Goal: Information Seeking & Learning: Learn about a topic

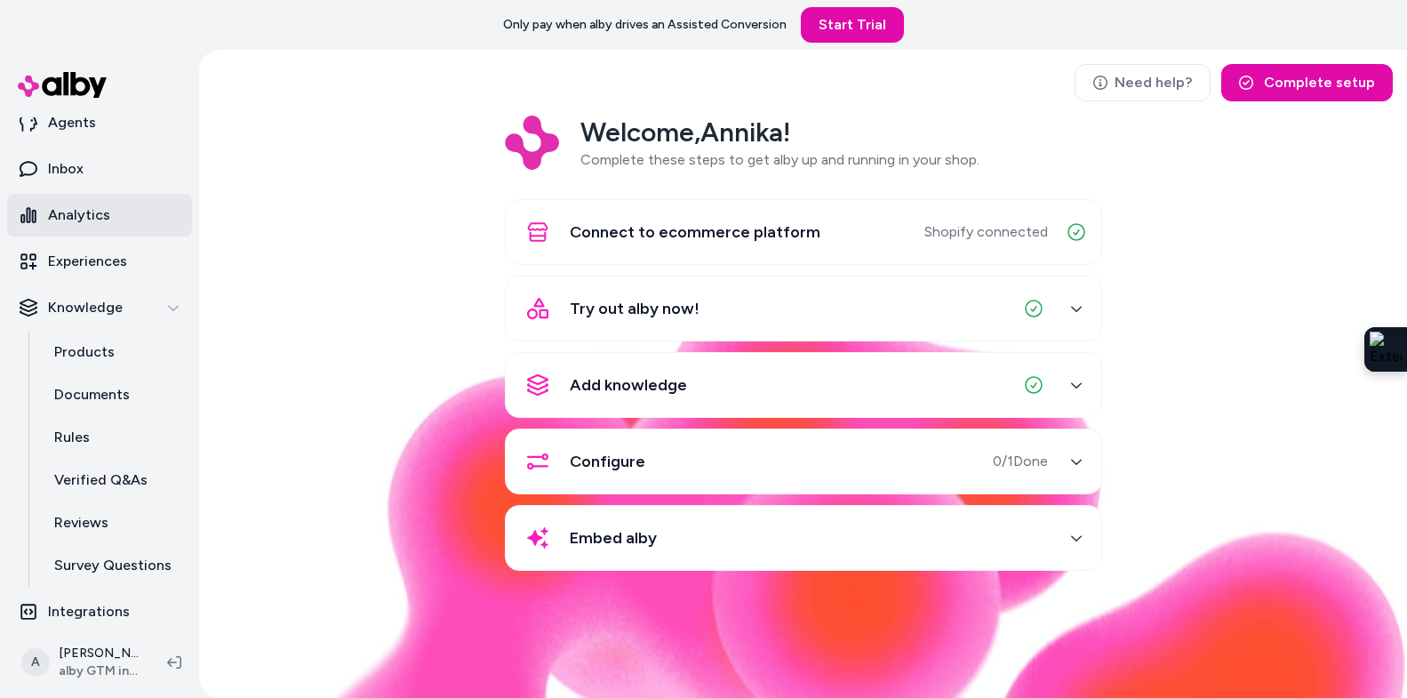
scroll to position [72, 0]
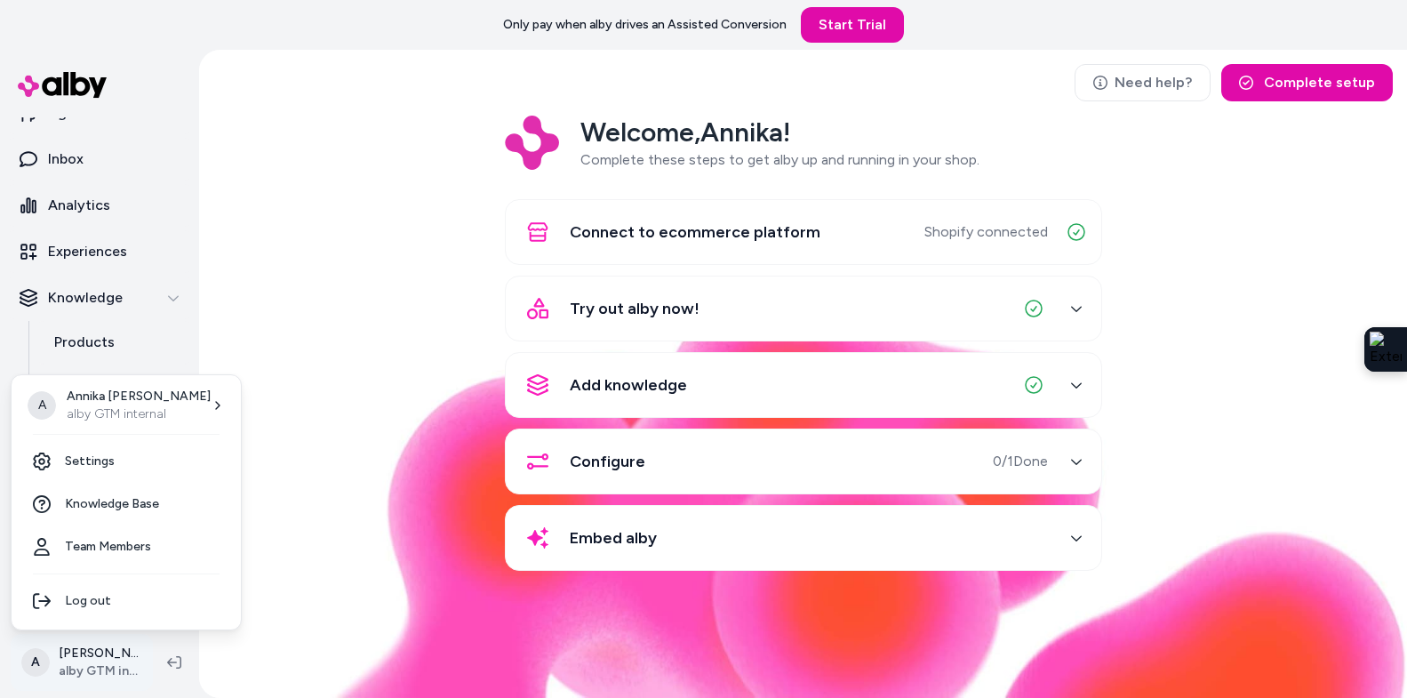
click at [99, 669] on html "Only pay when [PERSON_NAME] drives an Assisted Conversion Start Trial Home Agen…" at bounding box center [703, 349] width 1407 height 698
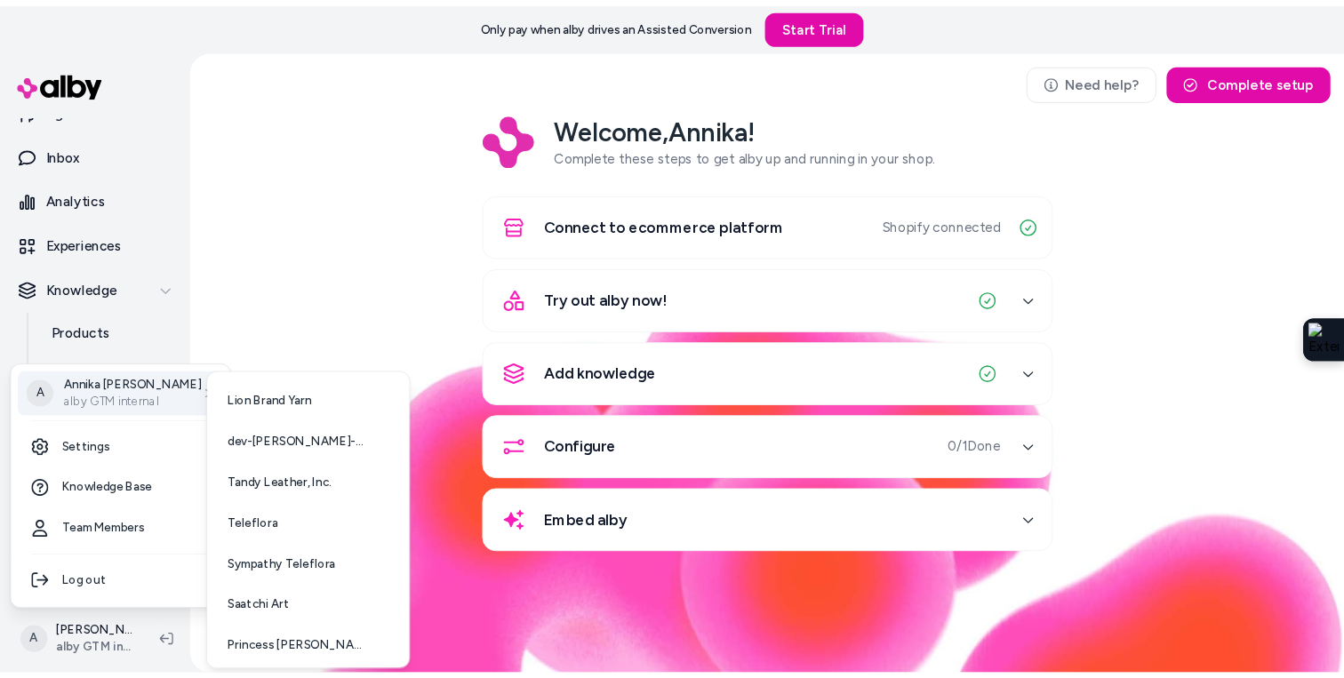
scroll to position [46, 0]
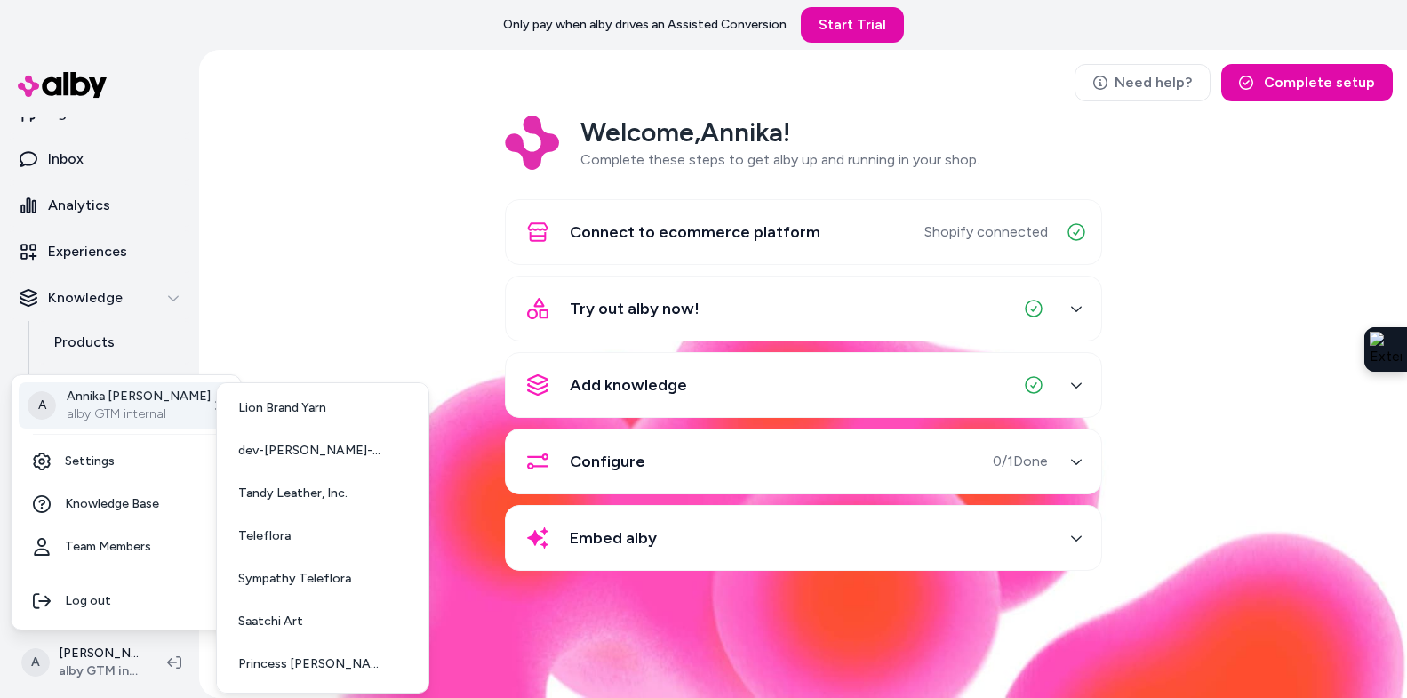
click at [336, 325] on html "Only pay when [PERSON_NAME] drives an Assisted Conversion Start Trial Home Agen…" at bounding box center [703, 349] width 1407 height 698
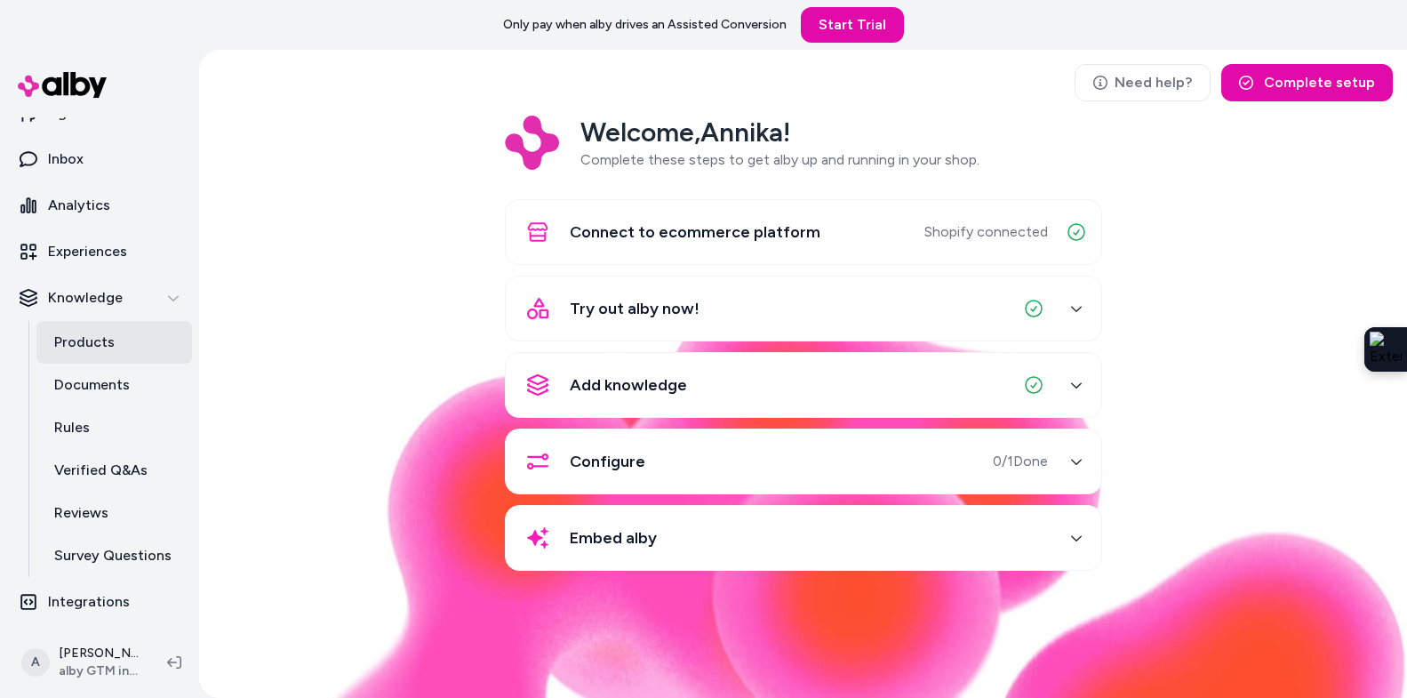
click at [129, 340] on link "Products" at bounding box center [114, 342] width 156 height 43
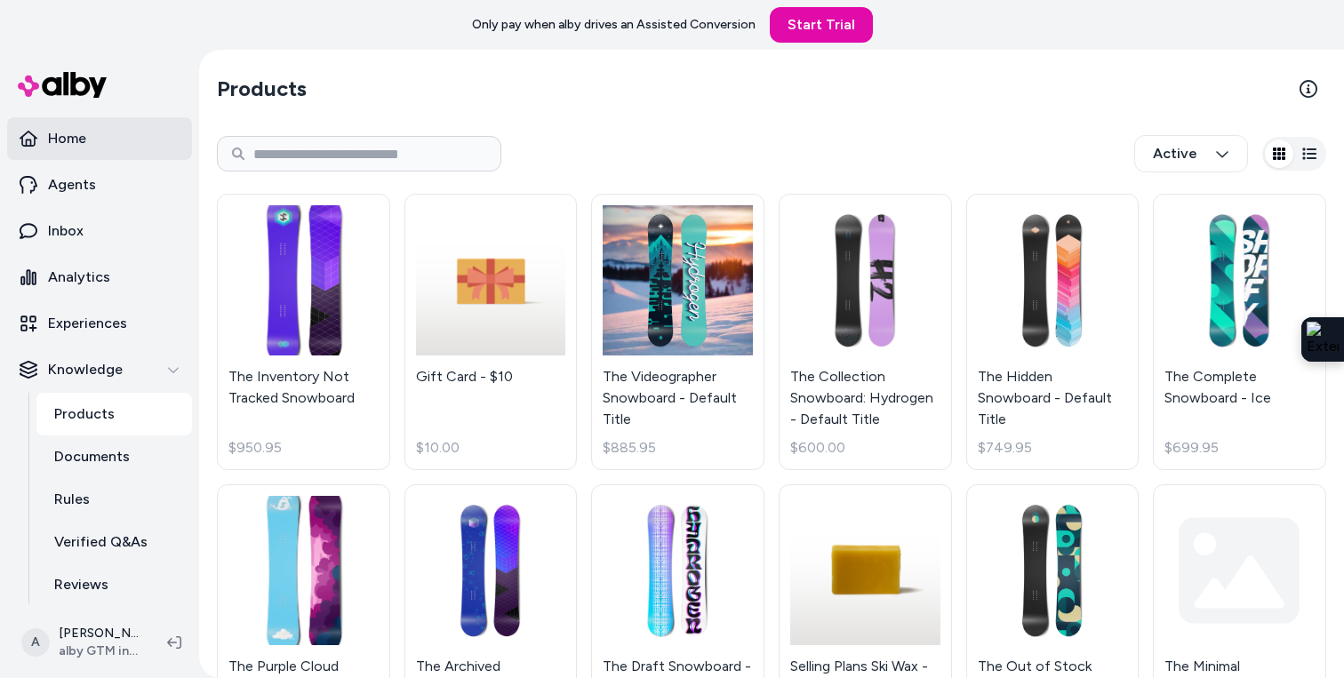
click at [109, 130] on link "Home" at bounding box center [99, 138] width 185 height 43
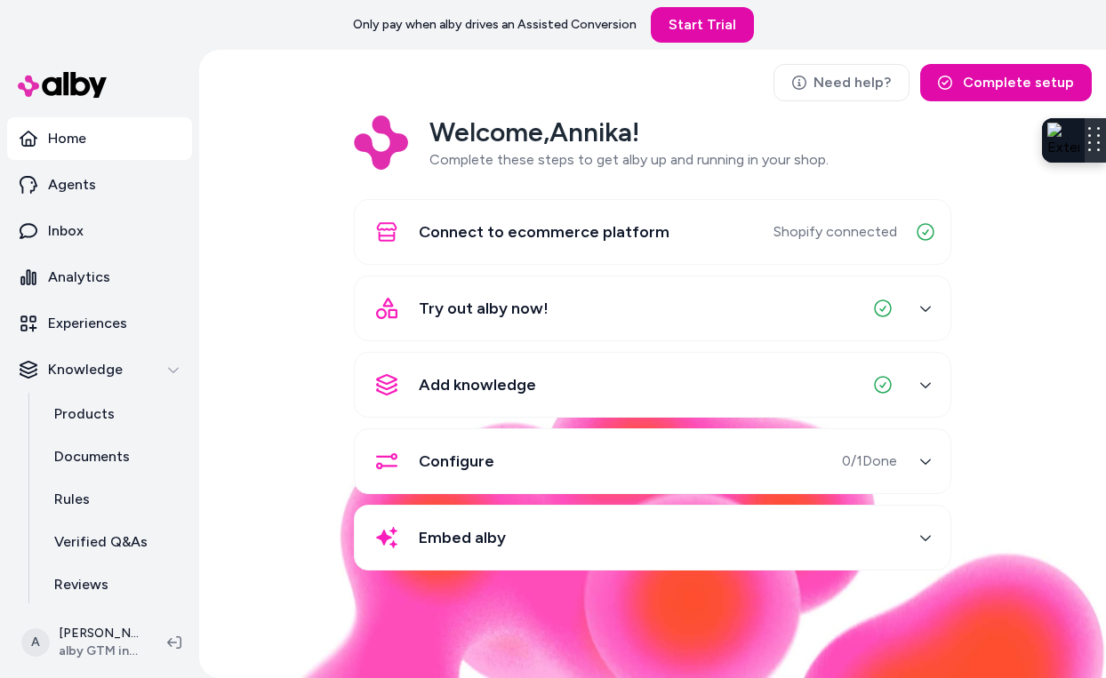
click at [1085, 162] on div at bounding box center [1095, 140] width 21 height 44
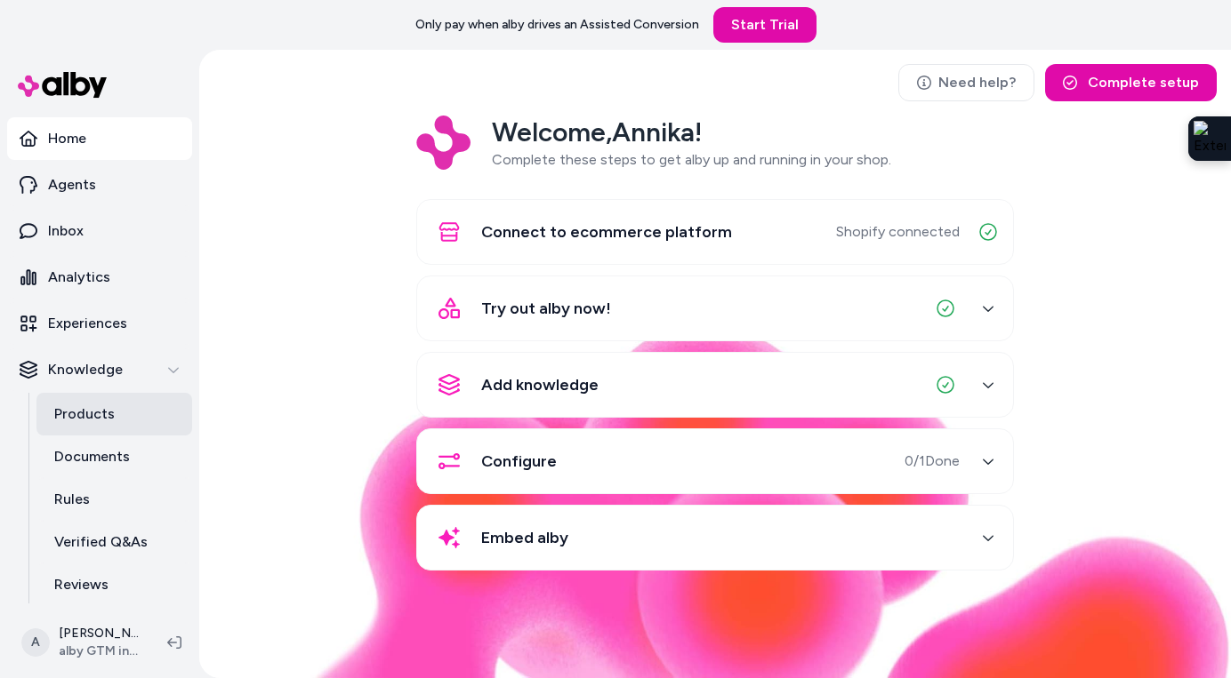
click at [101, 426] on link "Products" at bounding box center [114, 414] width 156 height 43
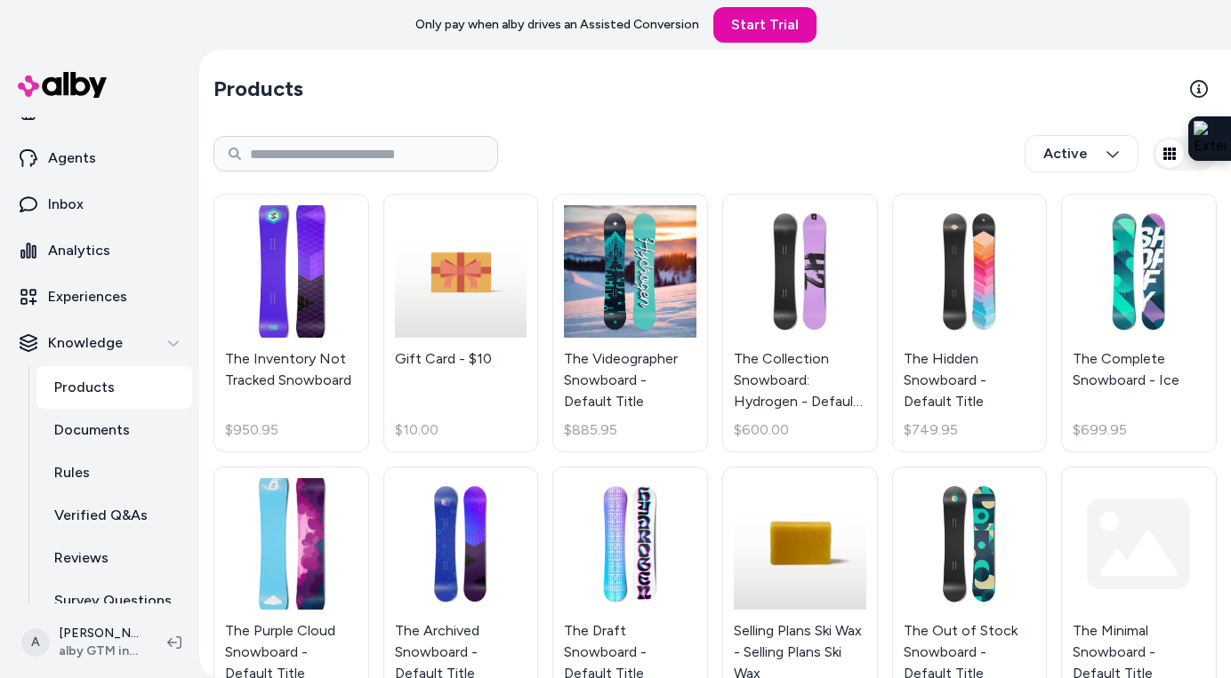
scroll to position [39, 0]
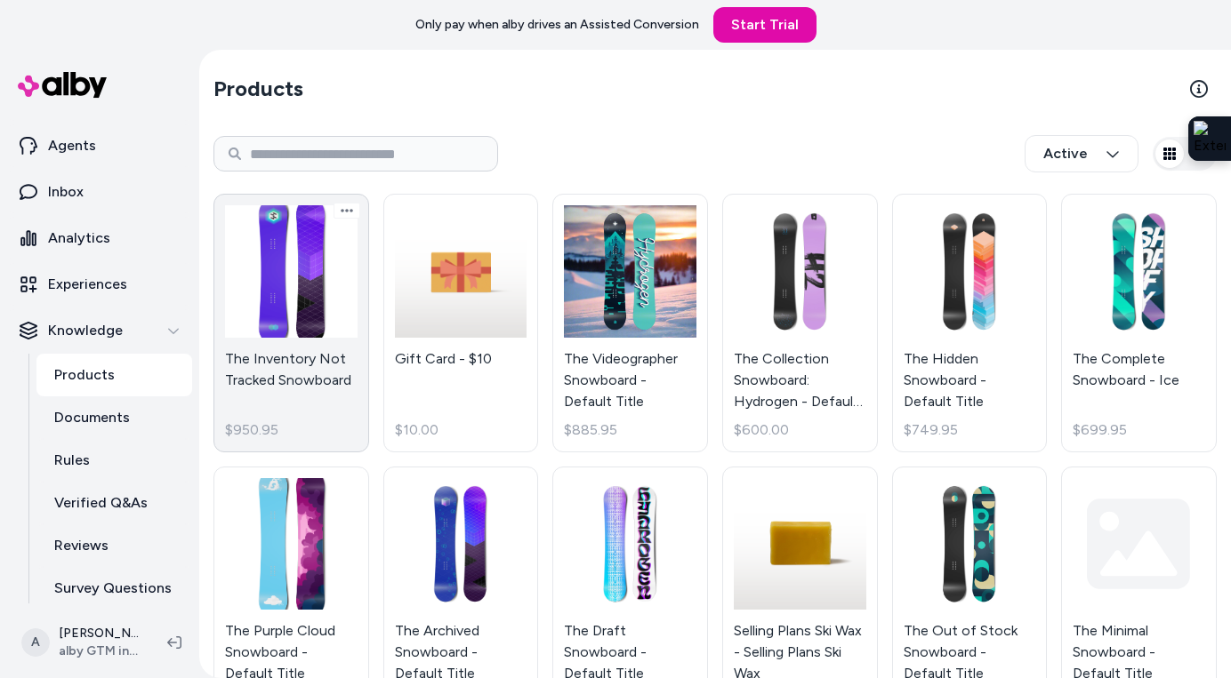
click at [270, 346] on link "The Inventory Not Tracked Snowboard $950.95" at bounding box center [291, 323] width 156 height 259
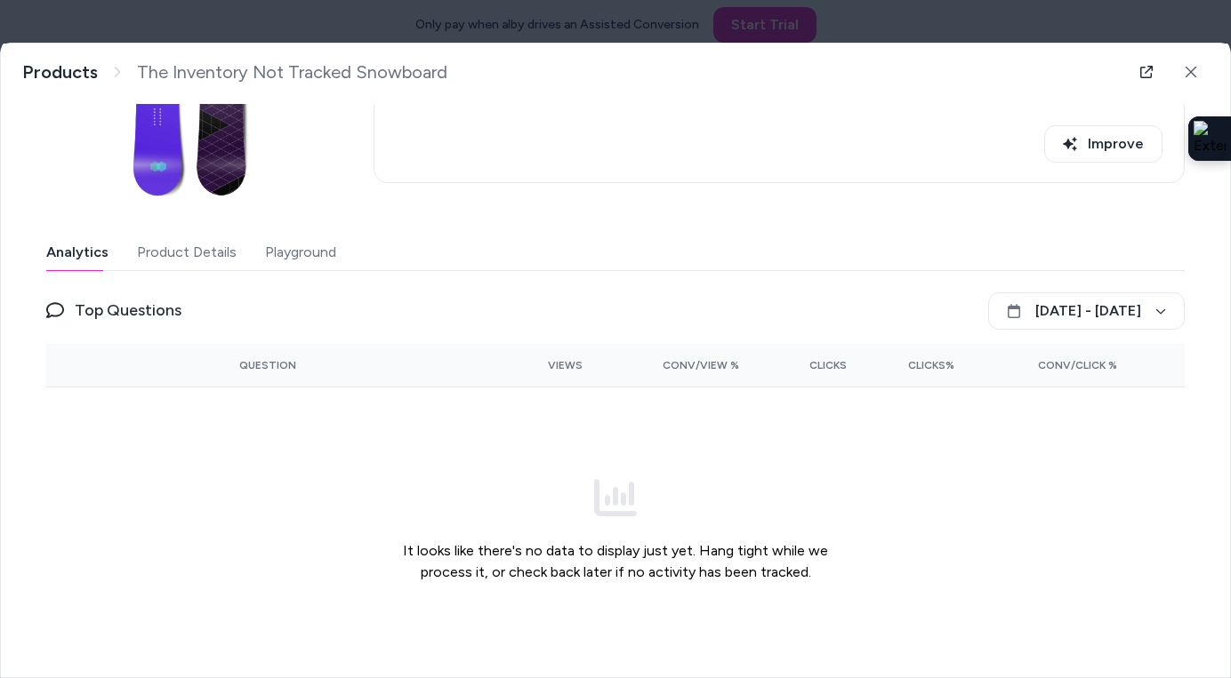
scroll to position [222, 0]
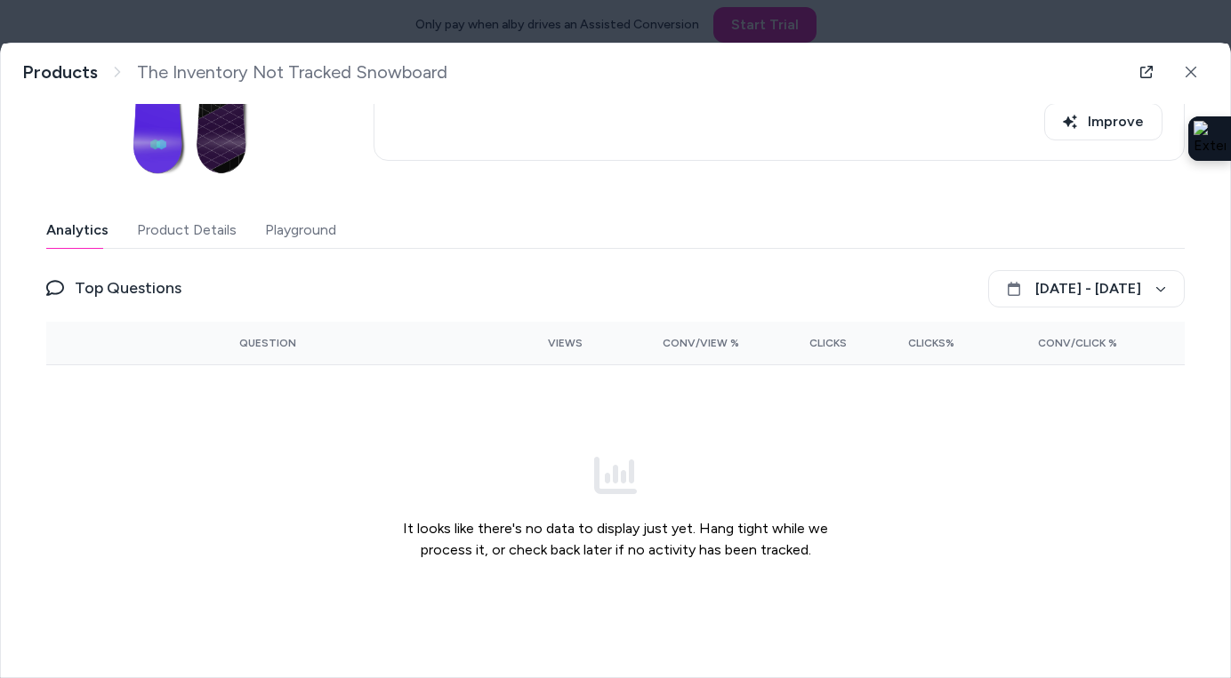
click at [180, 230] on button "Product Details" at bounding box center [187, 231] width 100 height 36
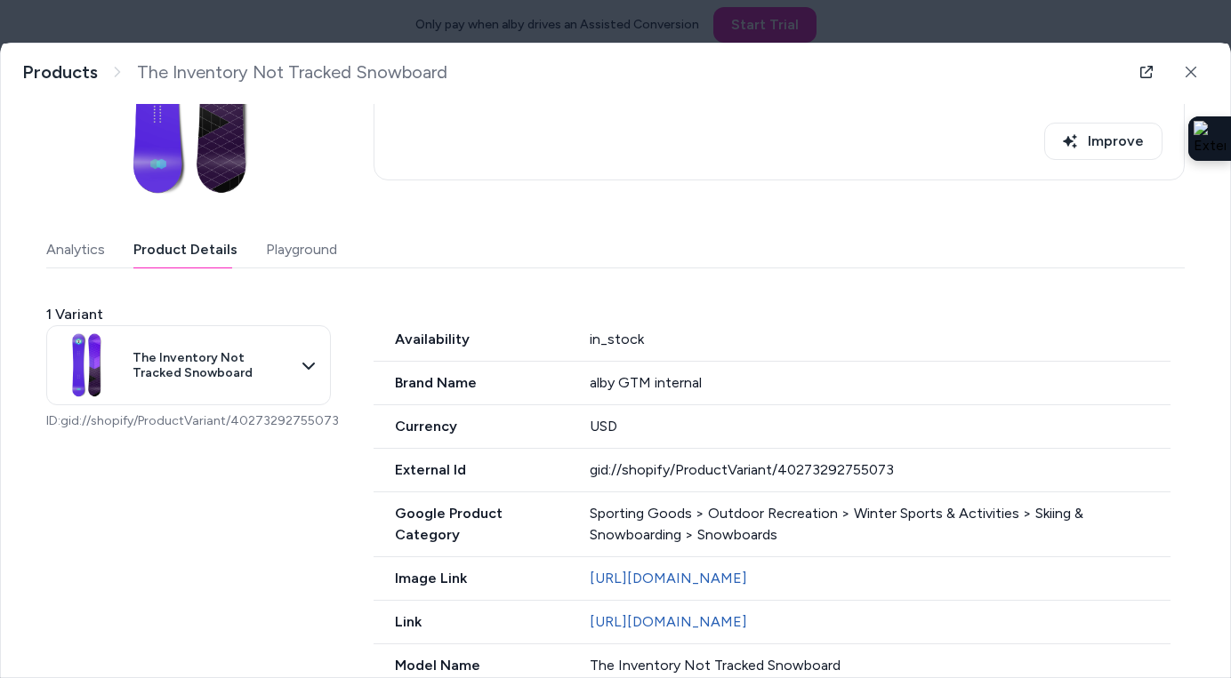
scroll to position [0, 0]
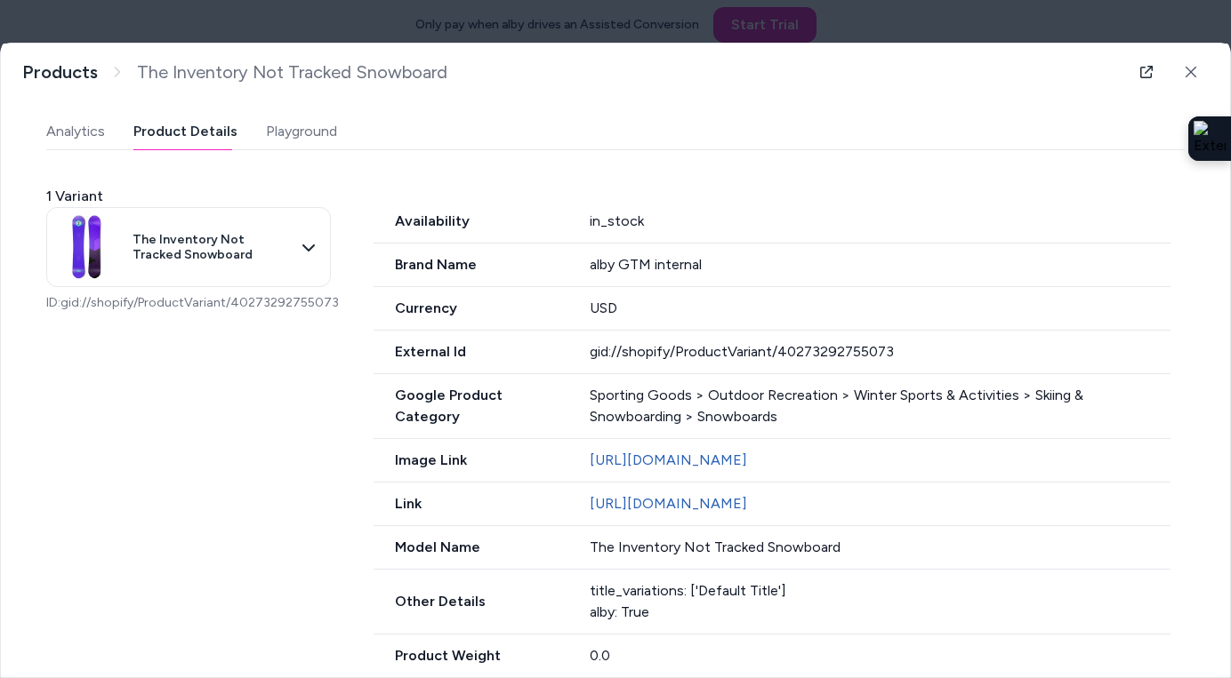
click at [298, 133] on div "Last updated [DATE] Product ID: gid://shopify/Product/6911529189505 The Invento…" at bounding box center [615, 320] width 1138 height 1066
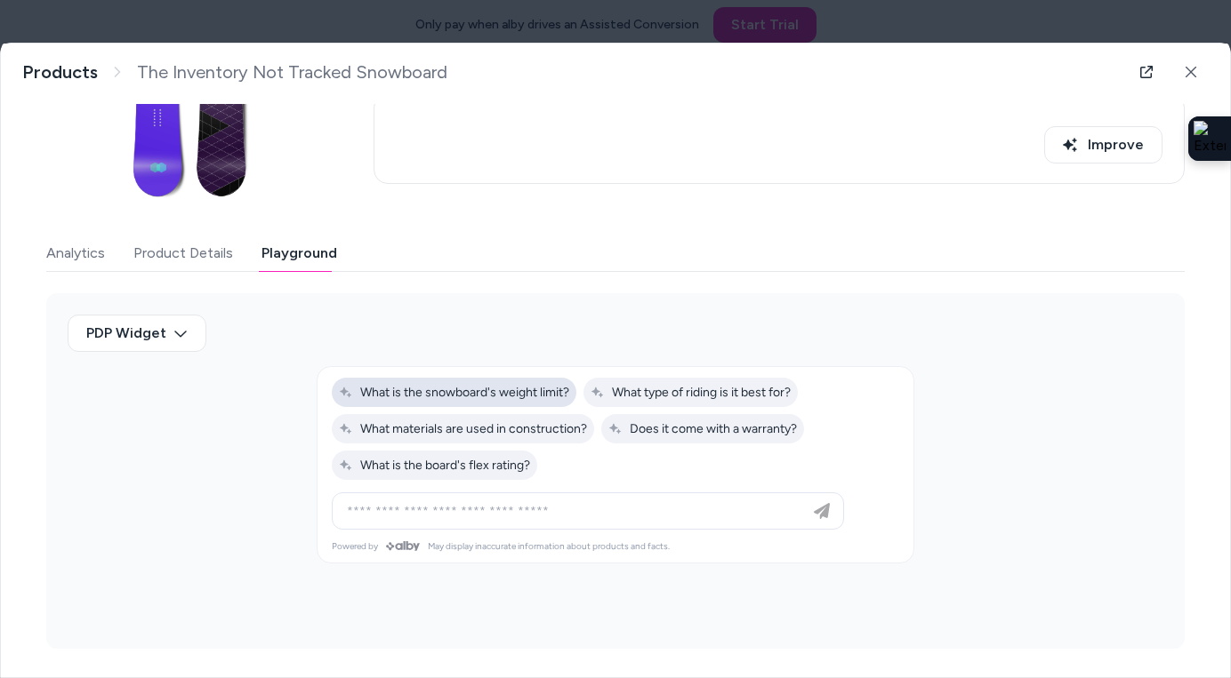
click at [415, 397] on span "What is the snowboard's weight limit?" at bounding box center [454, 392] width 230 height 15
type input "**********"
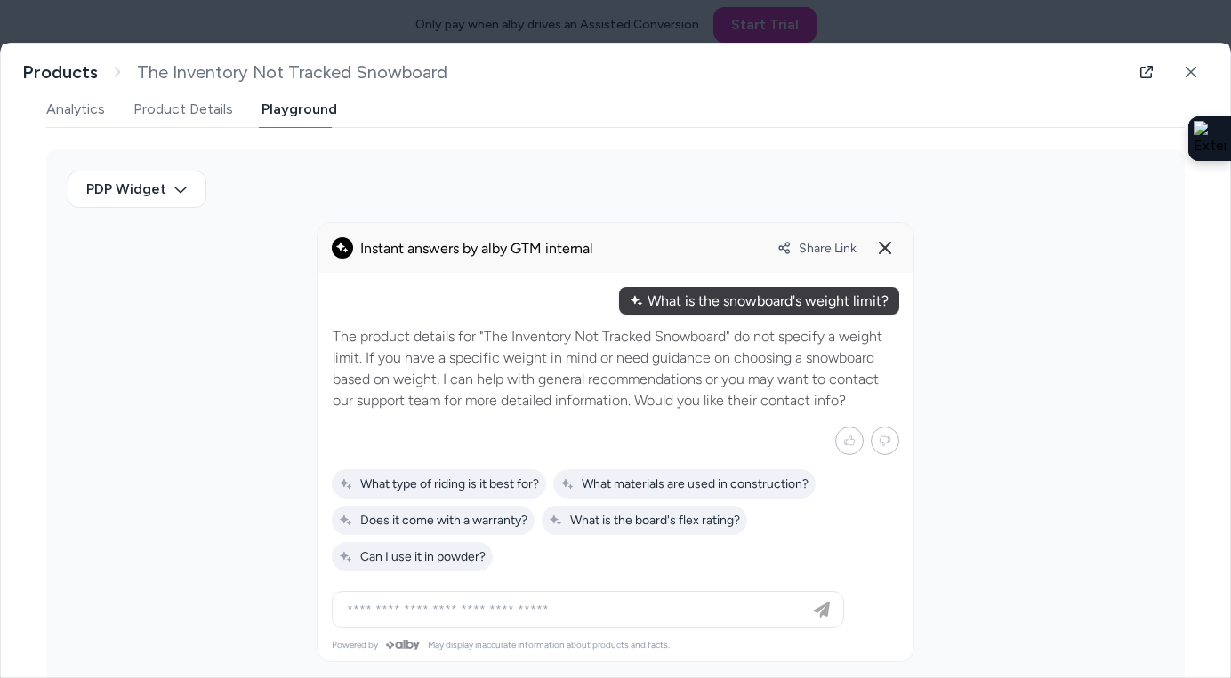
scroll to position [350, 0]
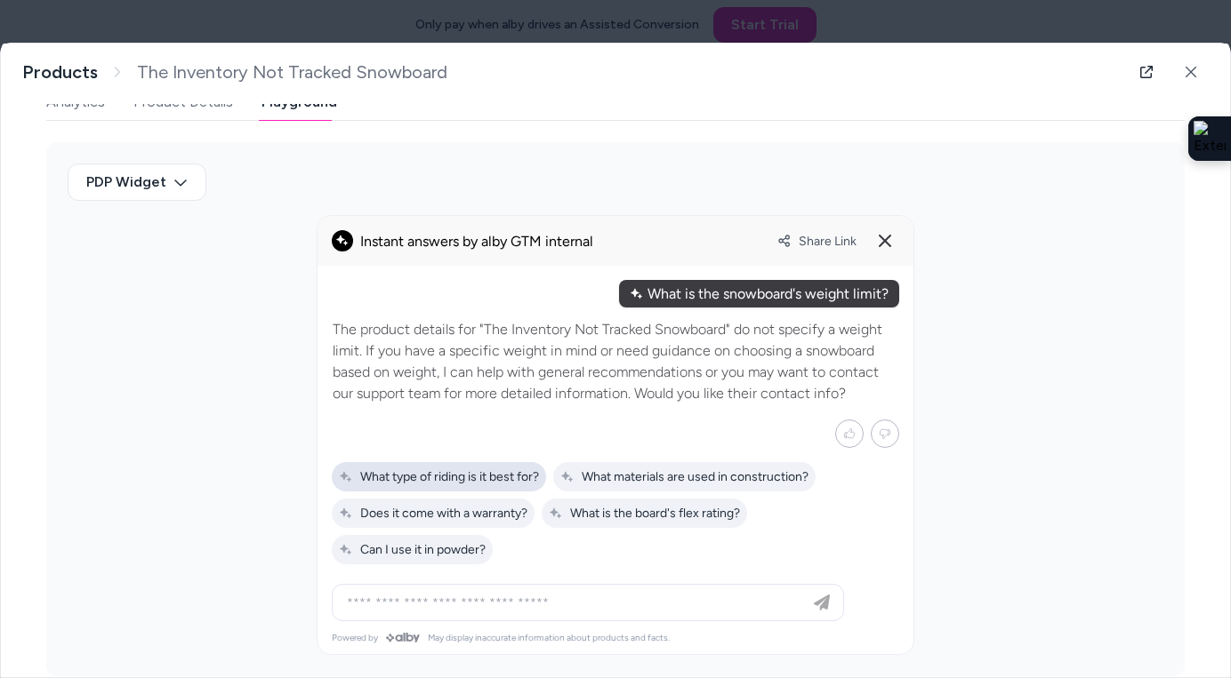
click at [425, 477] on span "What type of riding is it best for?" at bounding box center [439, 476] width 200 height 15
type input "**********"
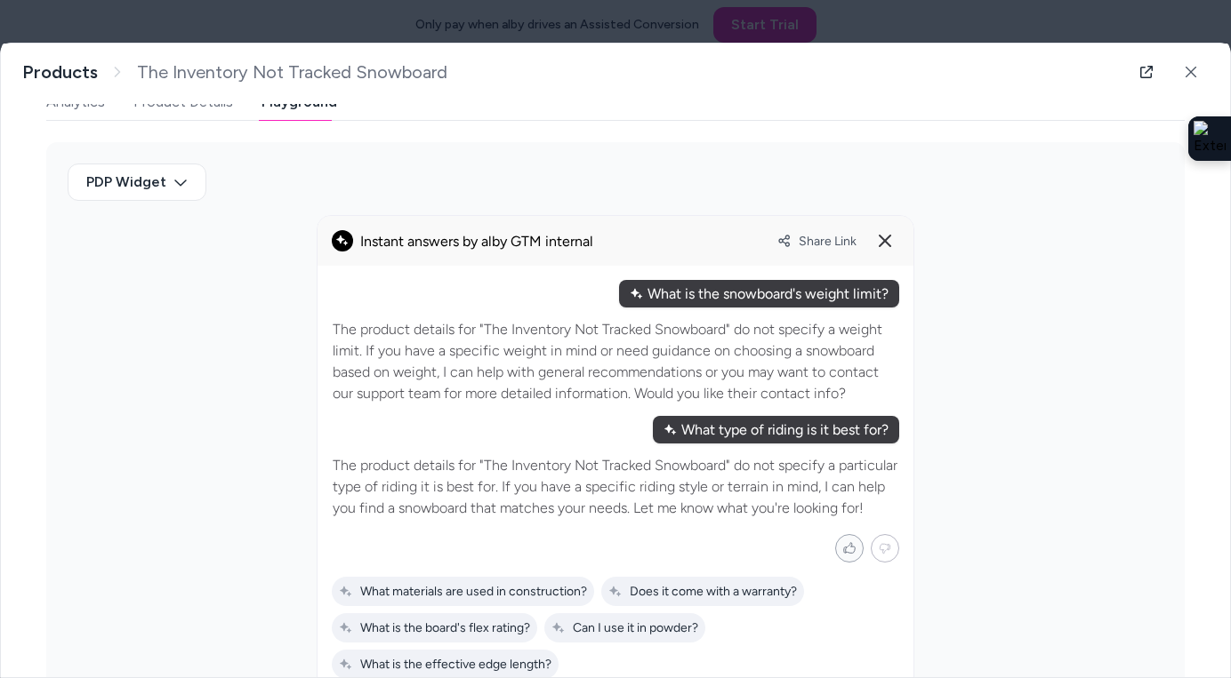
scroll to position [492, 0]
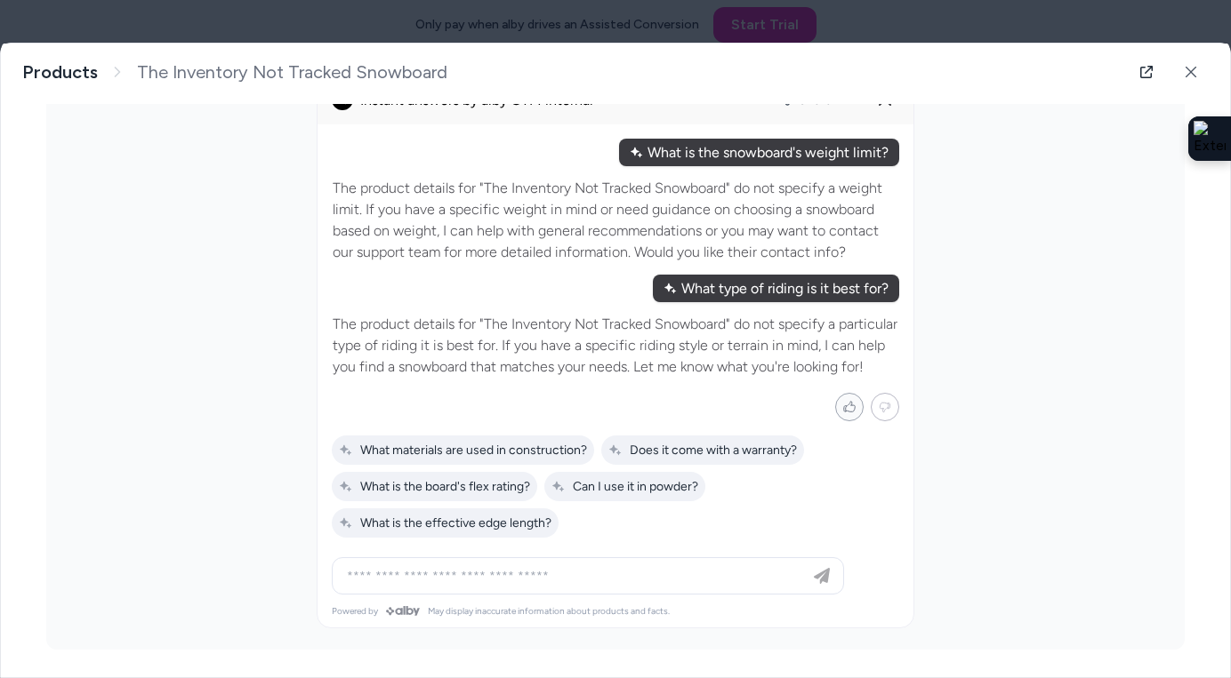
click at [846, 413] on icon "Mark helpful" at bounding box center [848, 407] width 13 height 16
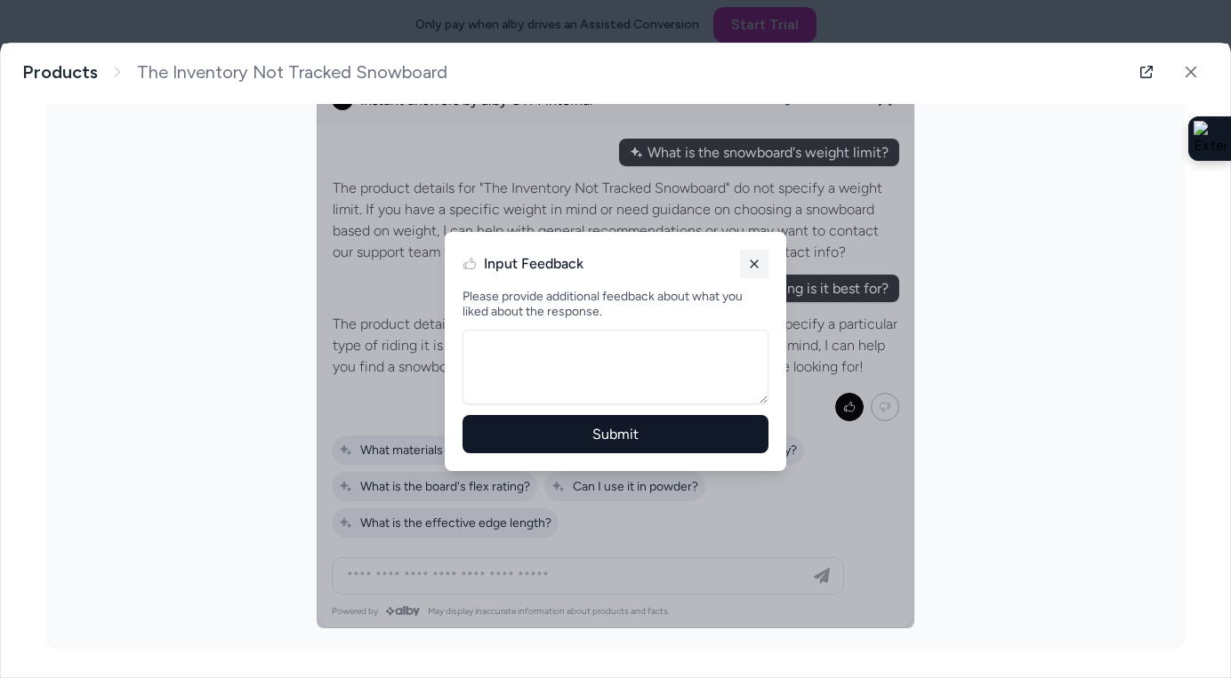
click at [752, 262] on line at bounding box center [753, 264] width 7 height 7
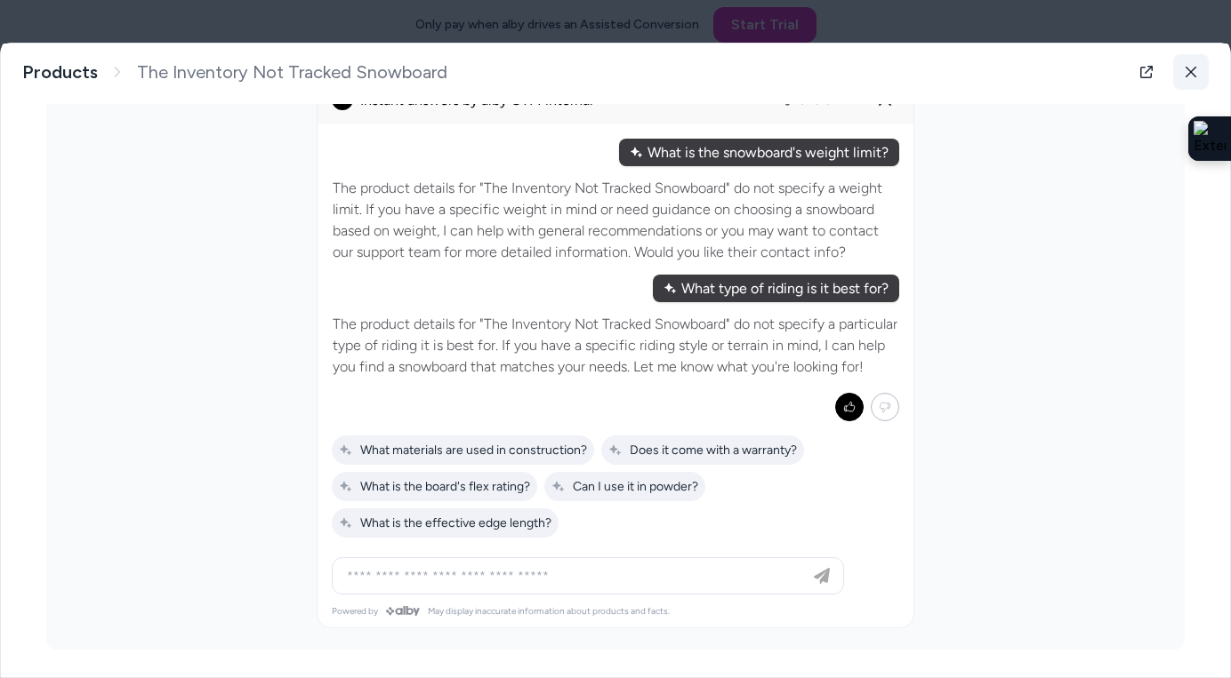
click at [1192, 73] on icon at bounding box center [1190, 72] width 12 height 12
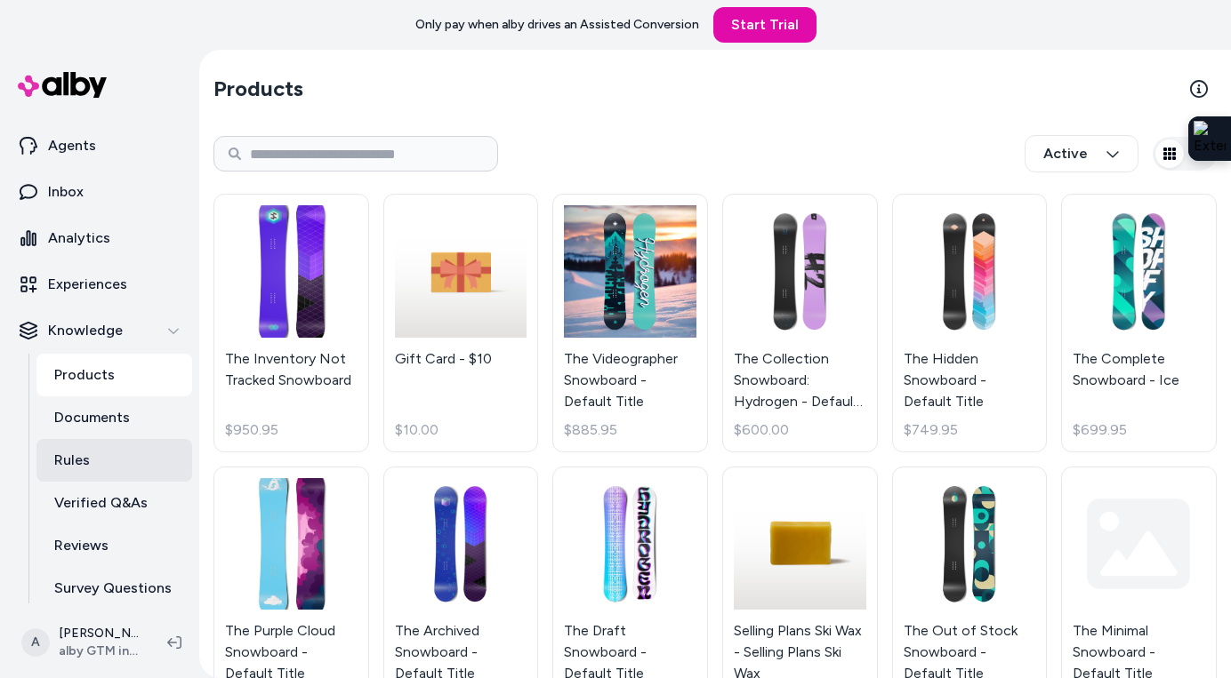
click at [108, 463] on link "Rules" at bounding box center [114, 460] width 156 height 43
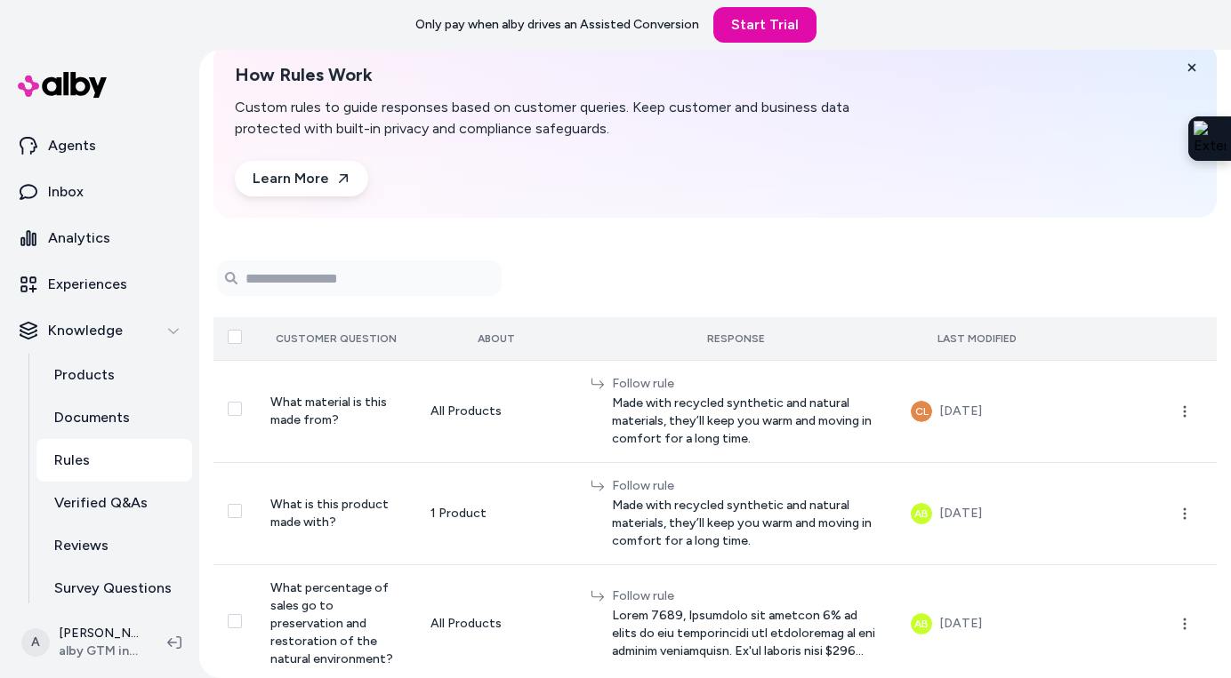
scroll to position [100, 0]
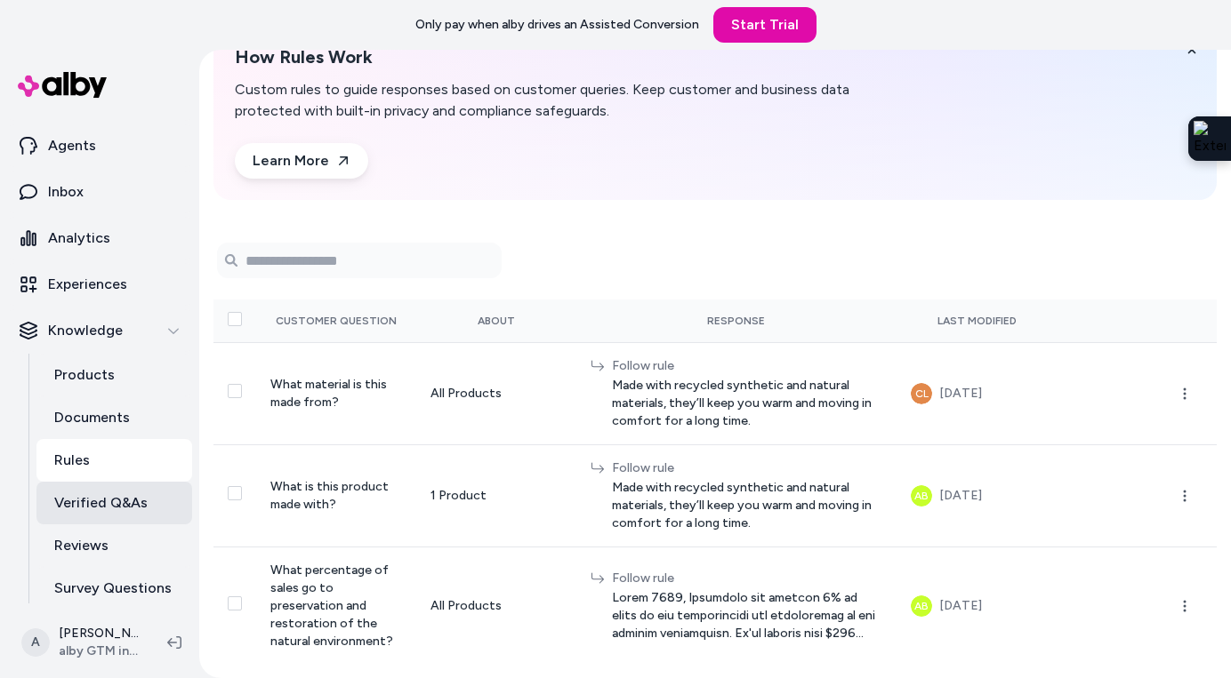
click at [128, 501] on p "Verified Q&As" at bounding box center [100, 503] width 93 height 21
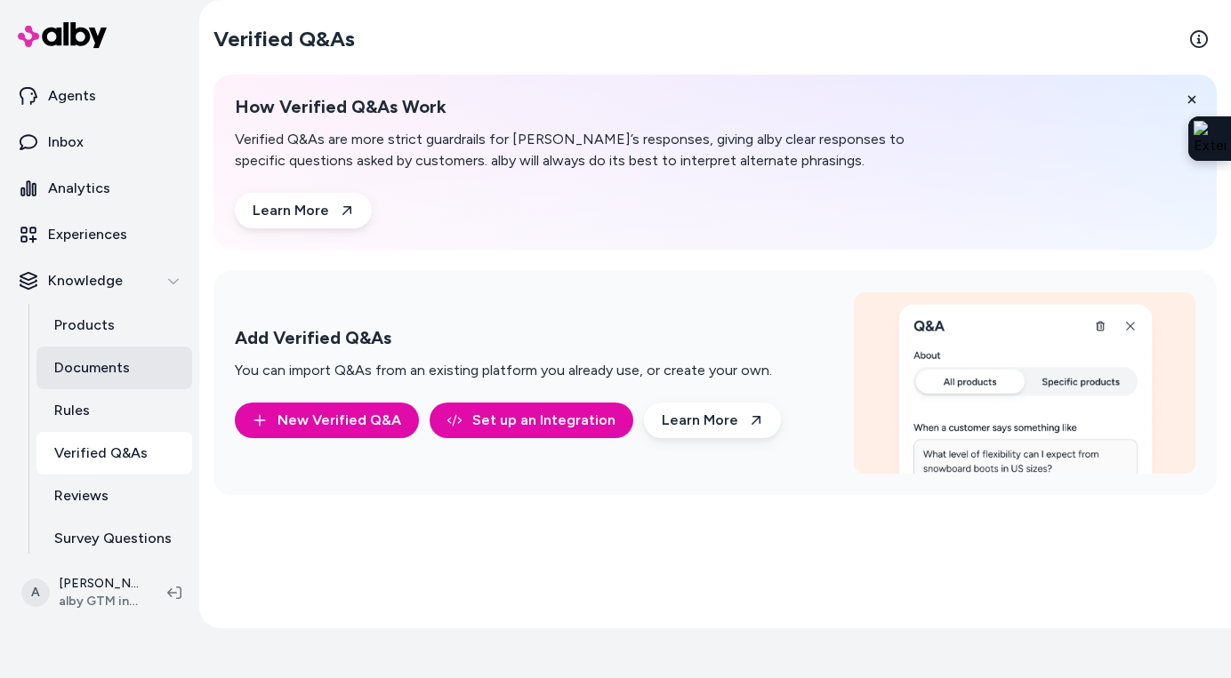
click at [114, 357] on link "Documents" at bounding box center [114, 368] width 156 height 43
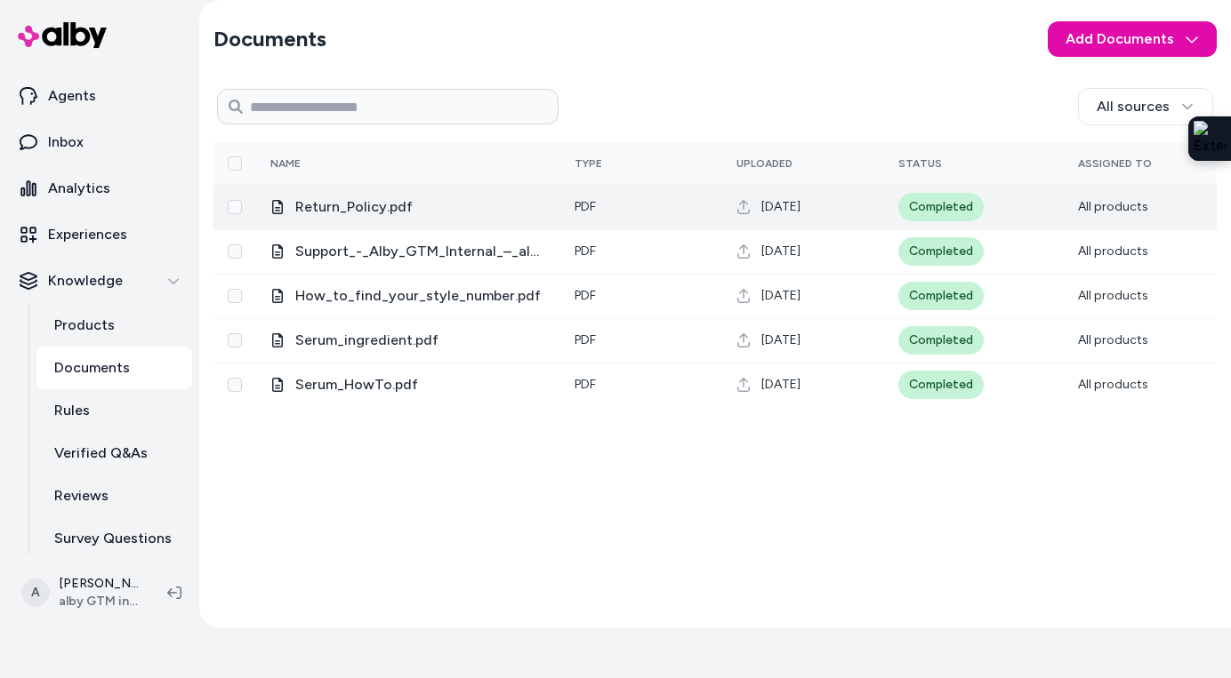
click at [360, 204] on span "Return_Policy.pdf" at bounding box center [420, 206] width 251 height 21
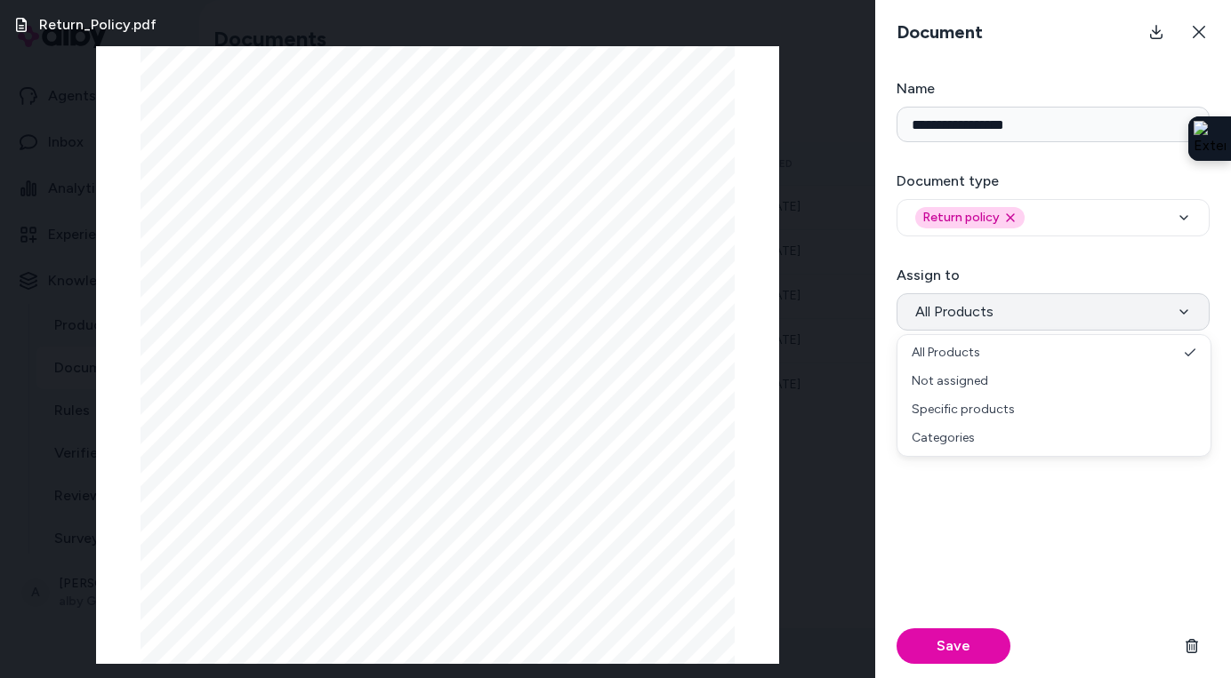
click at [1028, 317] on button "All Products" at bounding box center [1052, 311] width 313 height 37
click at [958, 481] on div "Save" at bounding box center [1052, 557] width 313 height 241
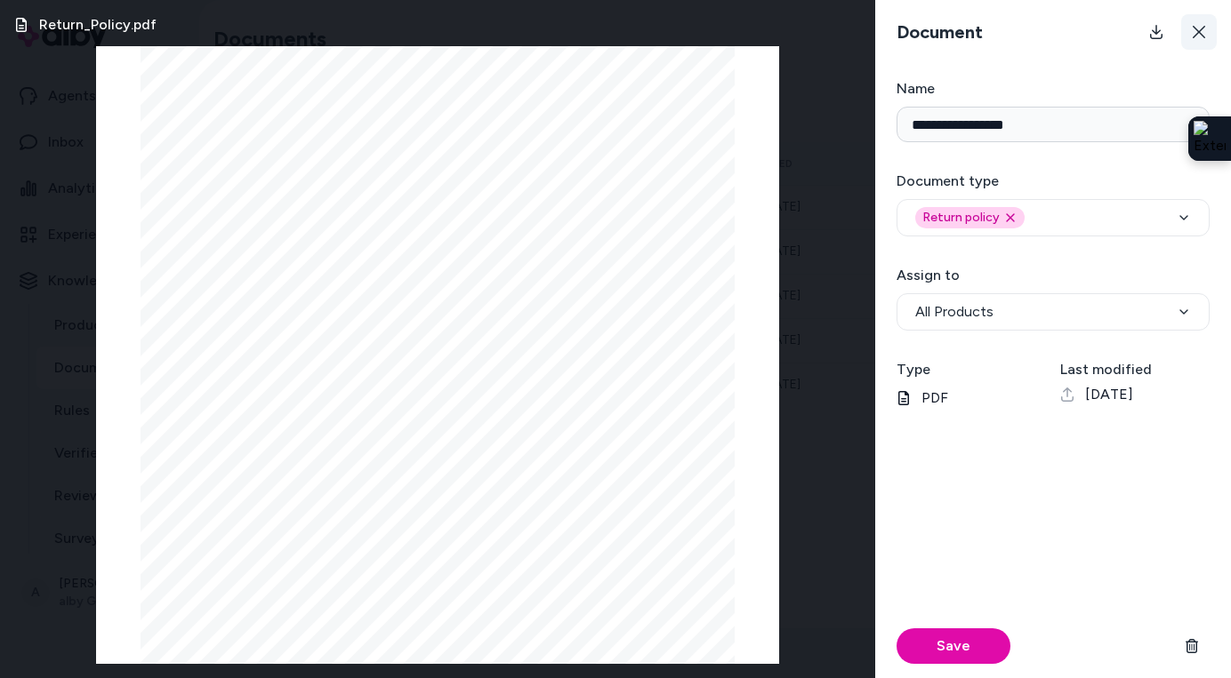
click at [1189, 36] on button at bounding box center [1199, 32] width 36 height 36
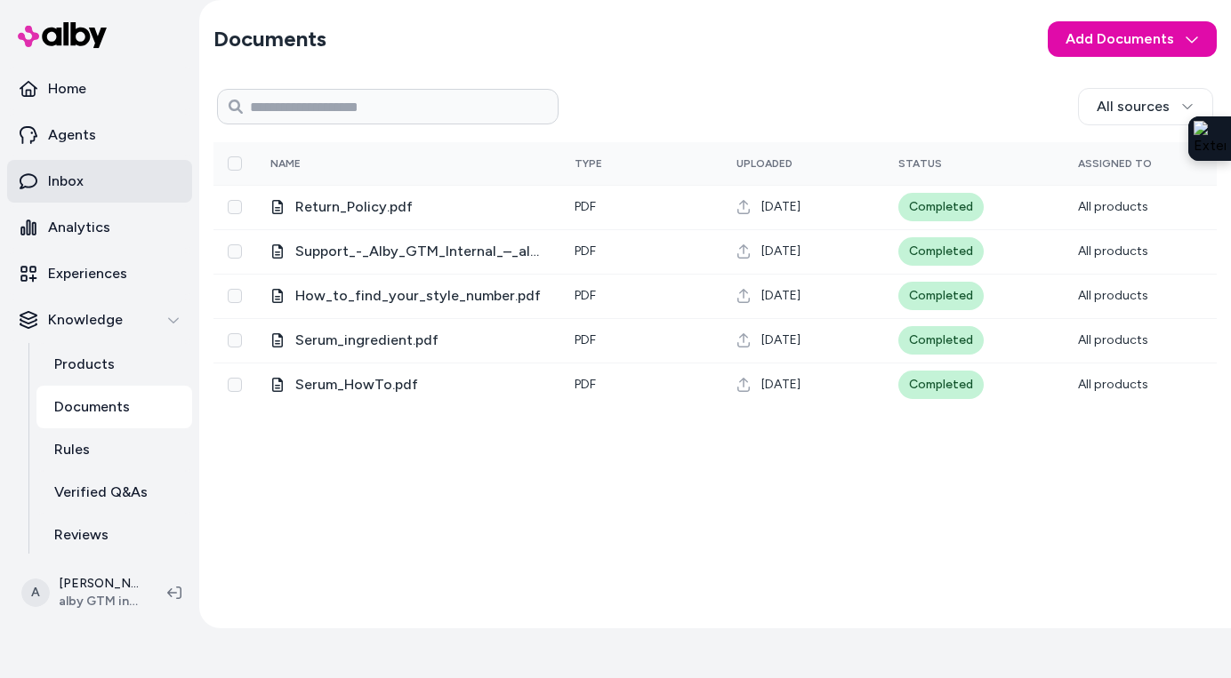
click at [108, 165] on link "Inbox" at bounding box center [99, 181] width 185 height 43
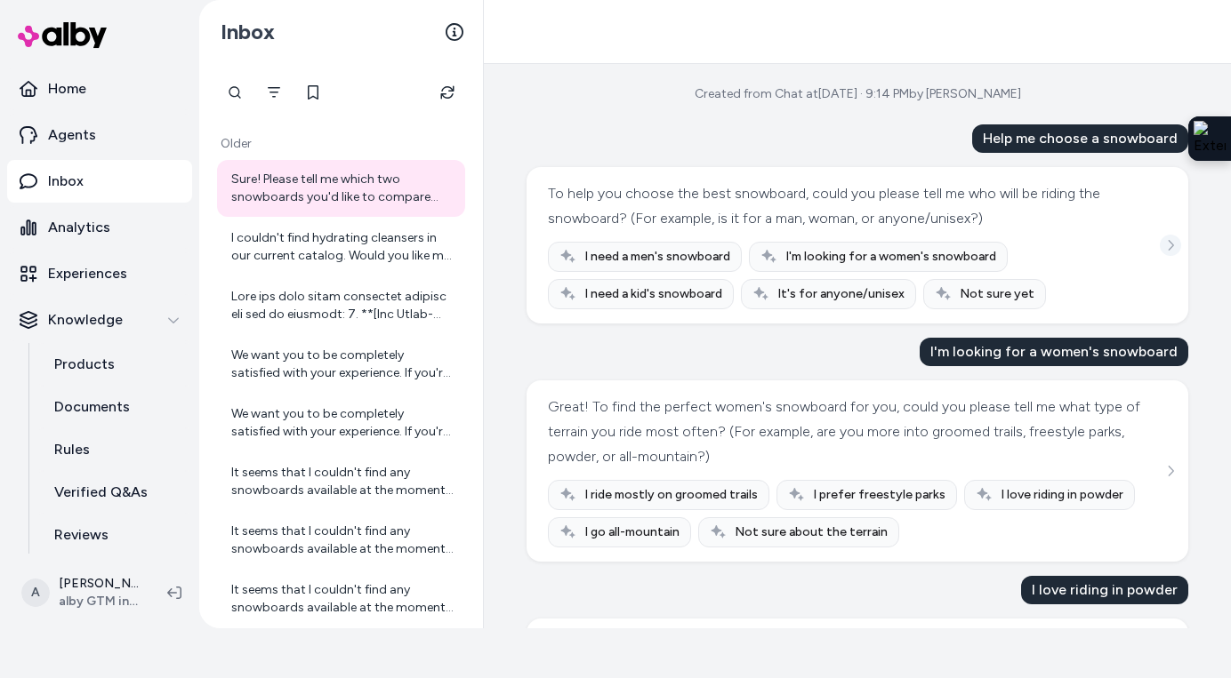
click at [1167, 247] on icon "See more" at bounding box center [1170, 245] width 12 height 12
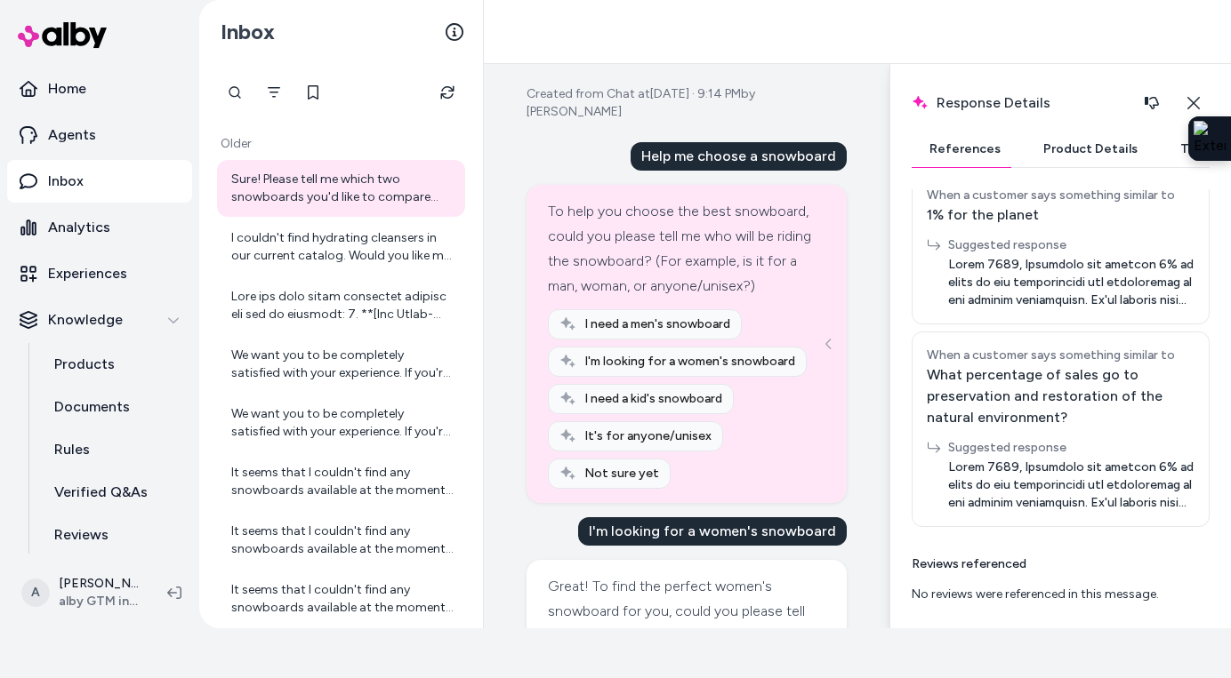
scroll to position [1062, 0]
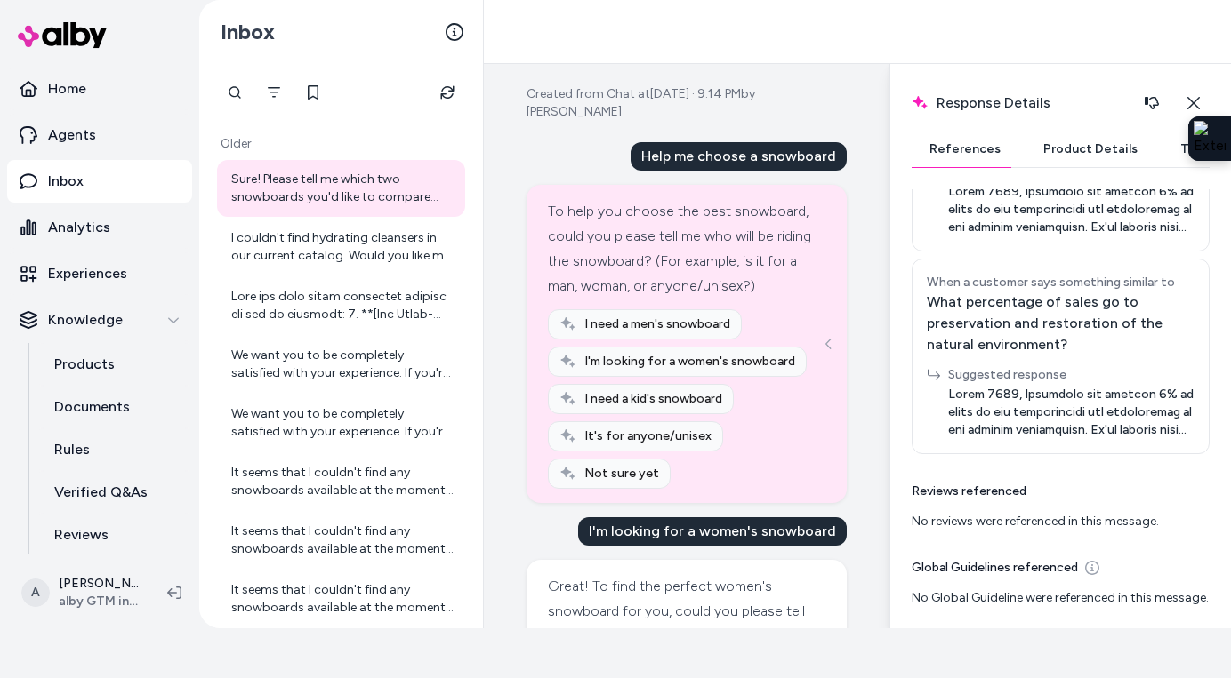
click at [1080, 161] on button "Product Details" at bounding box center [1090, 150] width 130 height 36
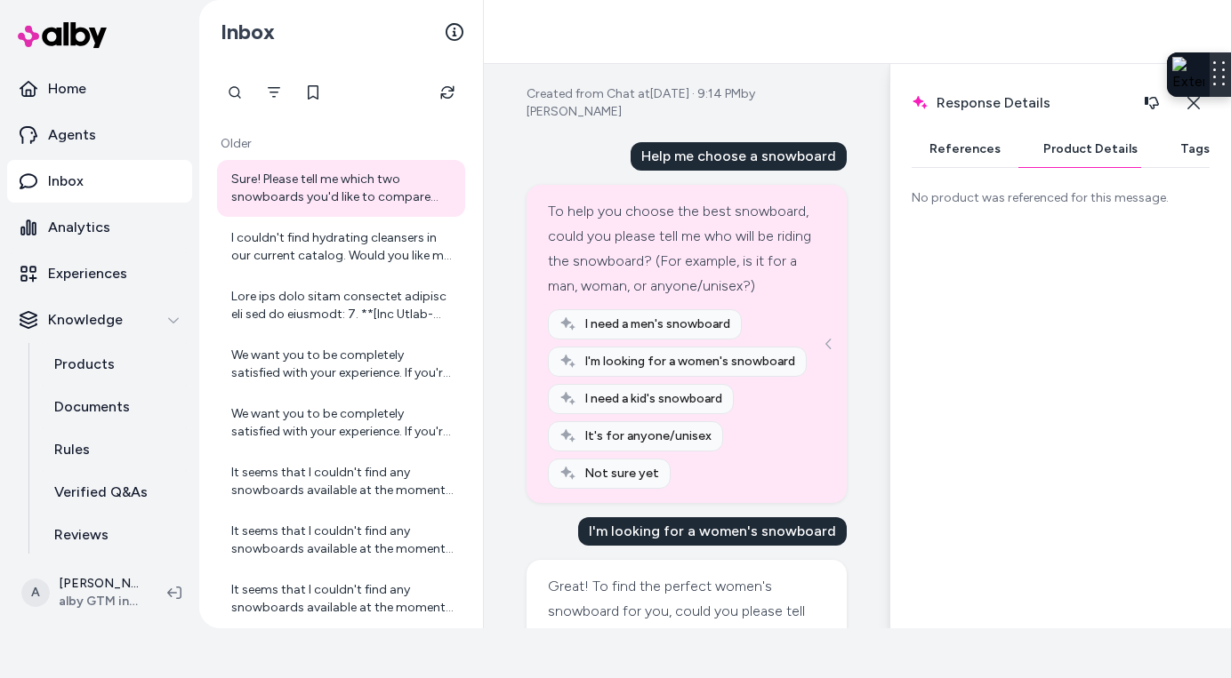
click at [1217, 52] on div at bounding box center [1219, 74] width 21 height 44
click at [1184, 153] on button "Tags" at bounding box center [1194, 150] width 65 height 36
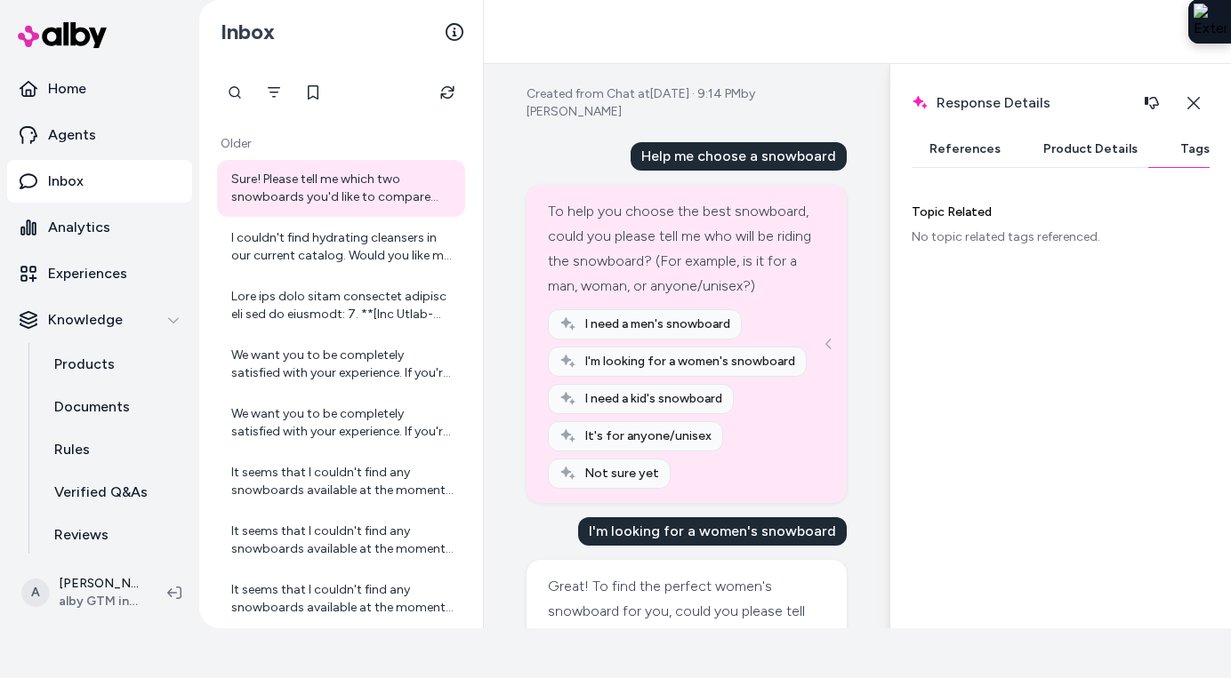
scroll to position [70, 0]
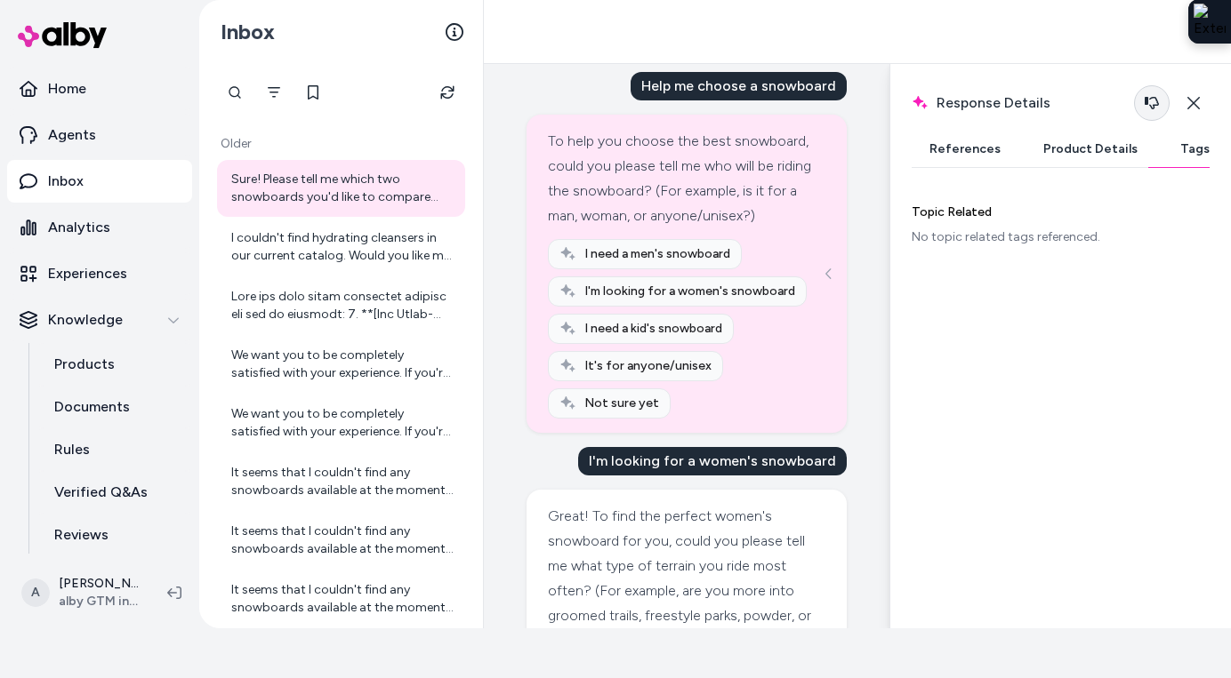
click at [1142, 107] on button "button" at bounding box center [1152, 103] width 36 height 36
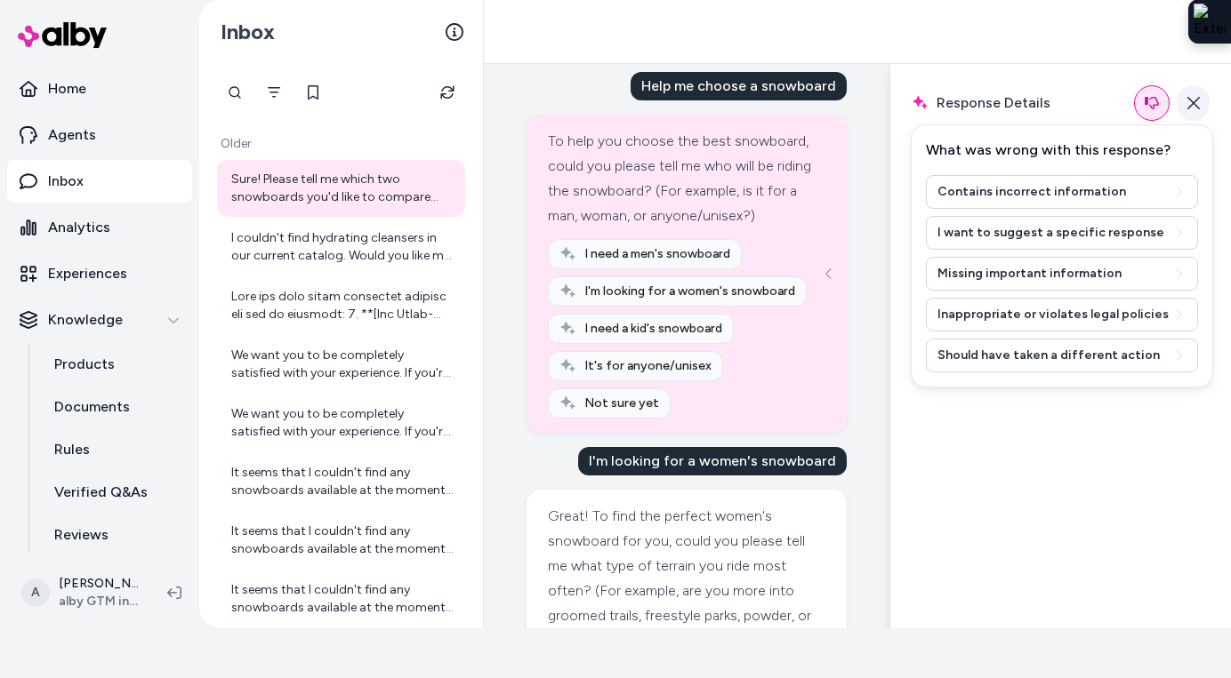
click at [1198, 105] on icon "button" at bounding box center [1193, 103] width 14 height 14
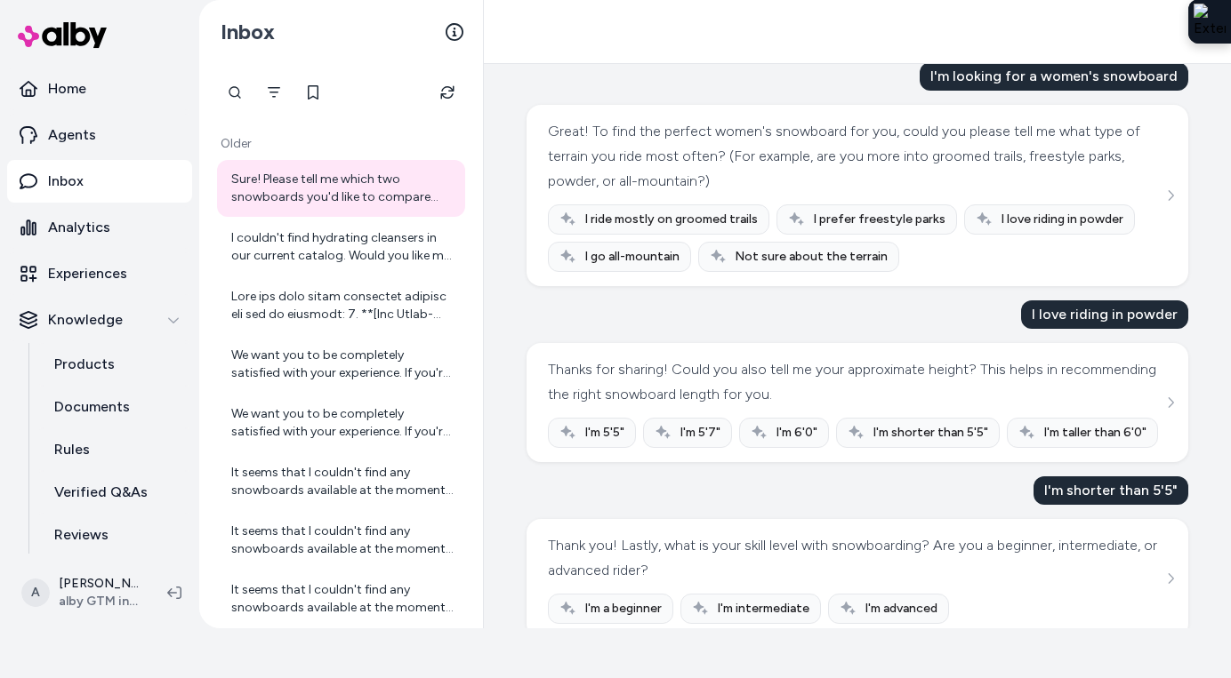
scroll to position [273, 0]
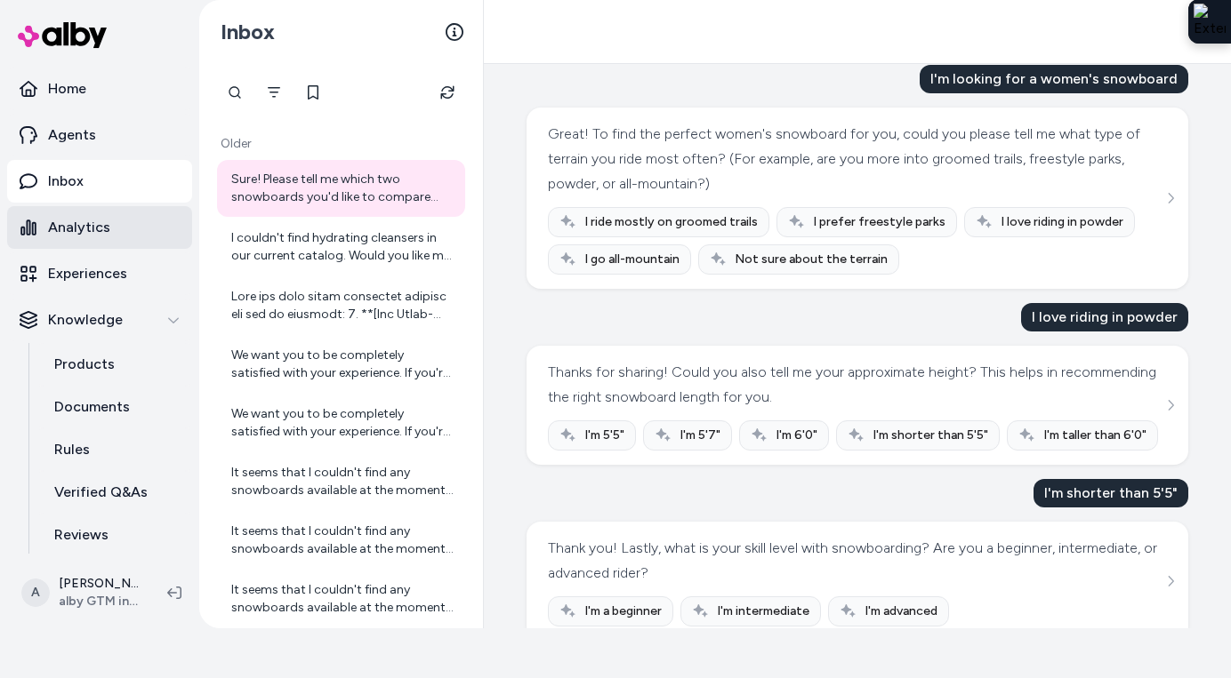
click at [75, 240] on link "Analytics" at bounding box center [99, 227] width 185 height 43
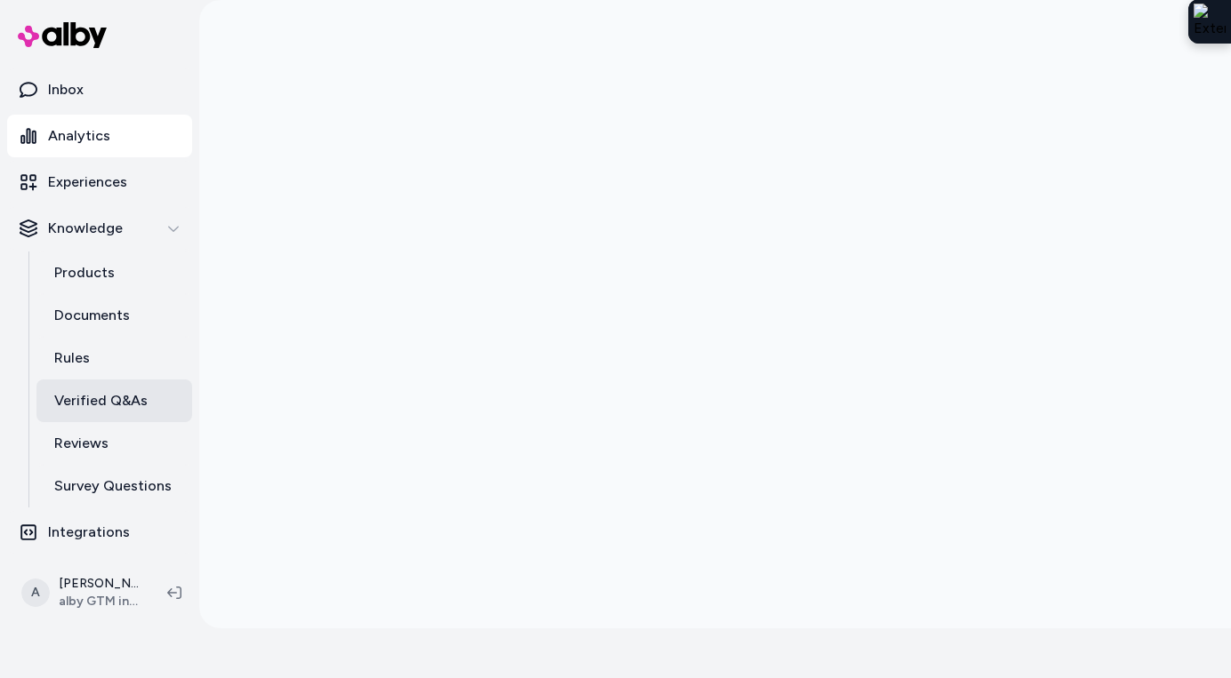
scroll to position [90, 0]
click at [90, 527] on p "Integrations" at bounding box center [89, 534] width 82 height 21
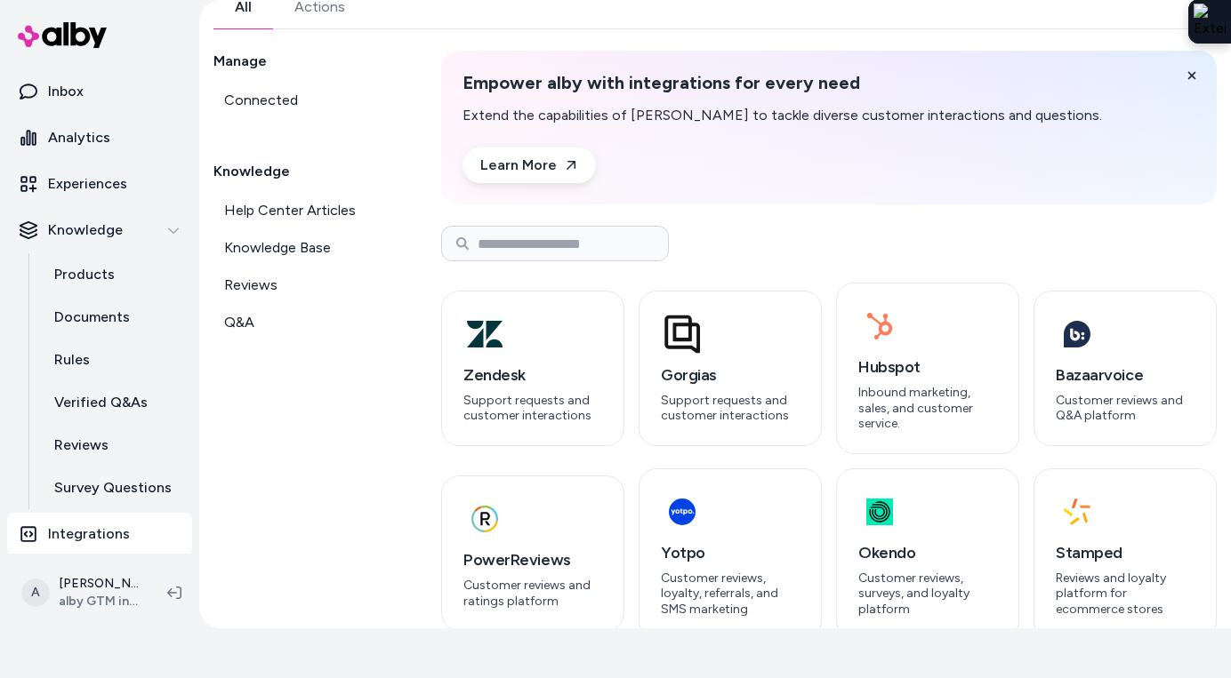
scroll to position [91, 0]
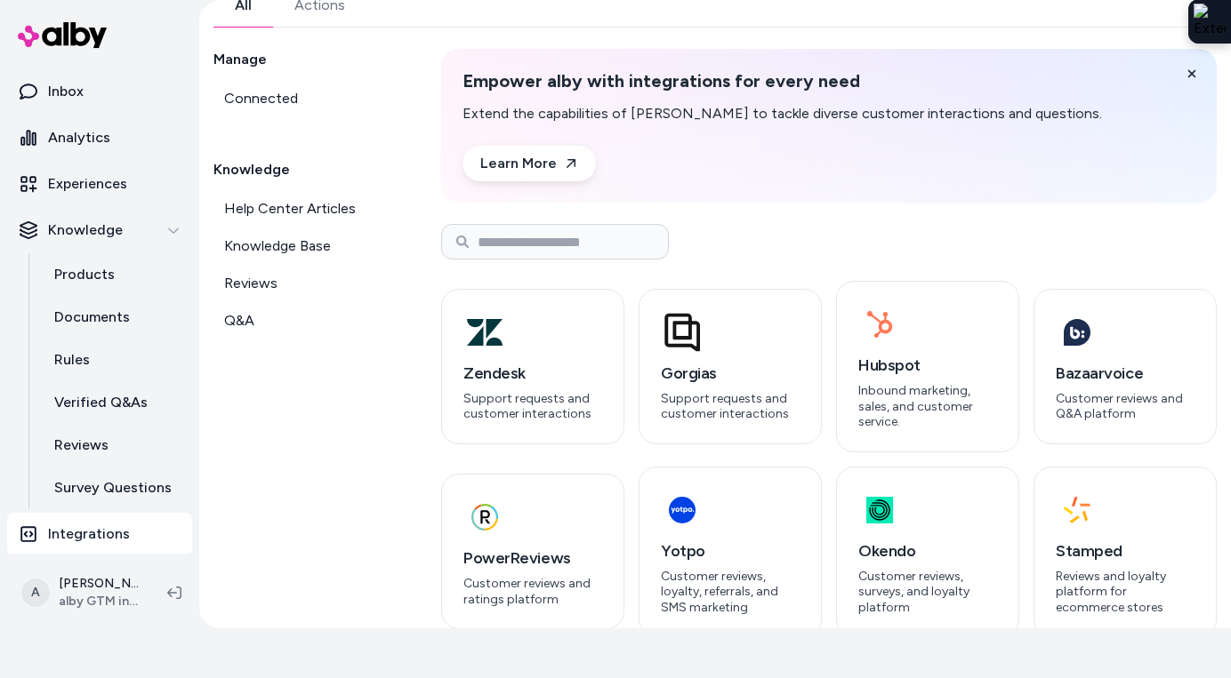
click at [321, 8] on link "Actions" at bounding box center [319, 5] width 93 height 43
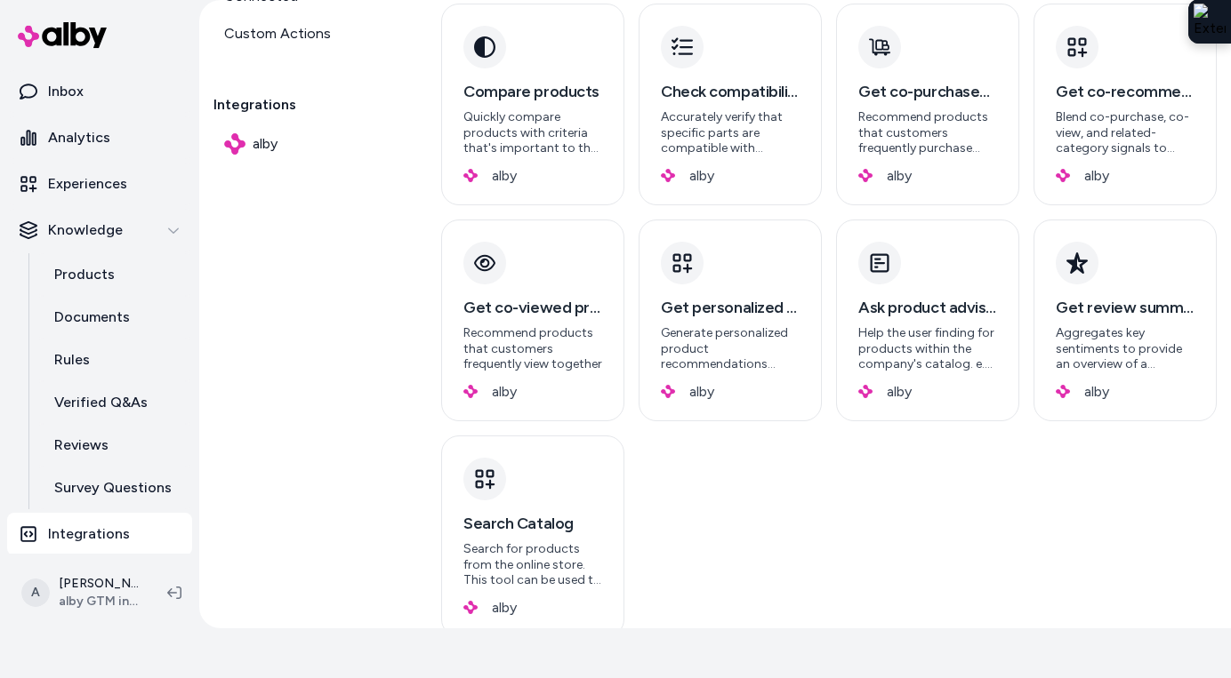
scroll to position [202, 0]
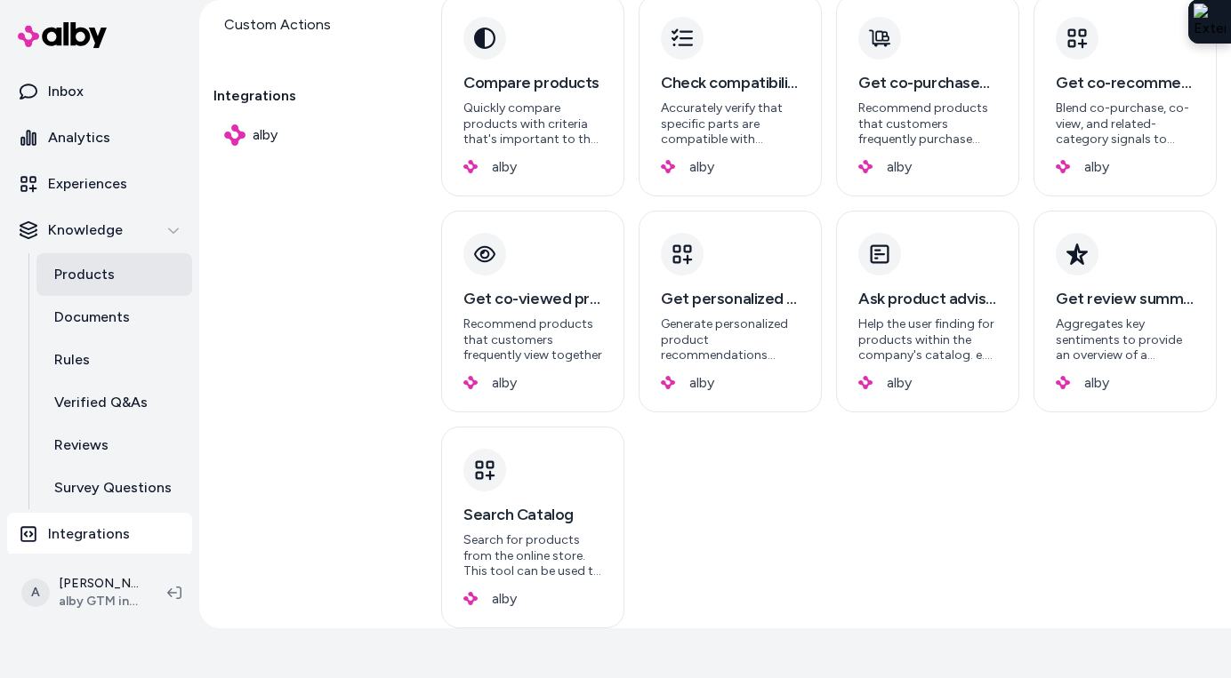
click at [114, 268] on link "Products" at bounding box center [114, 274] width 156 height 43
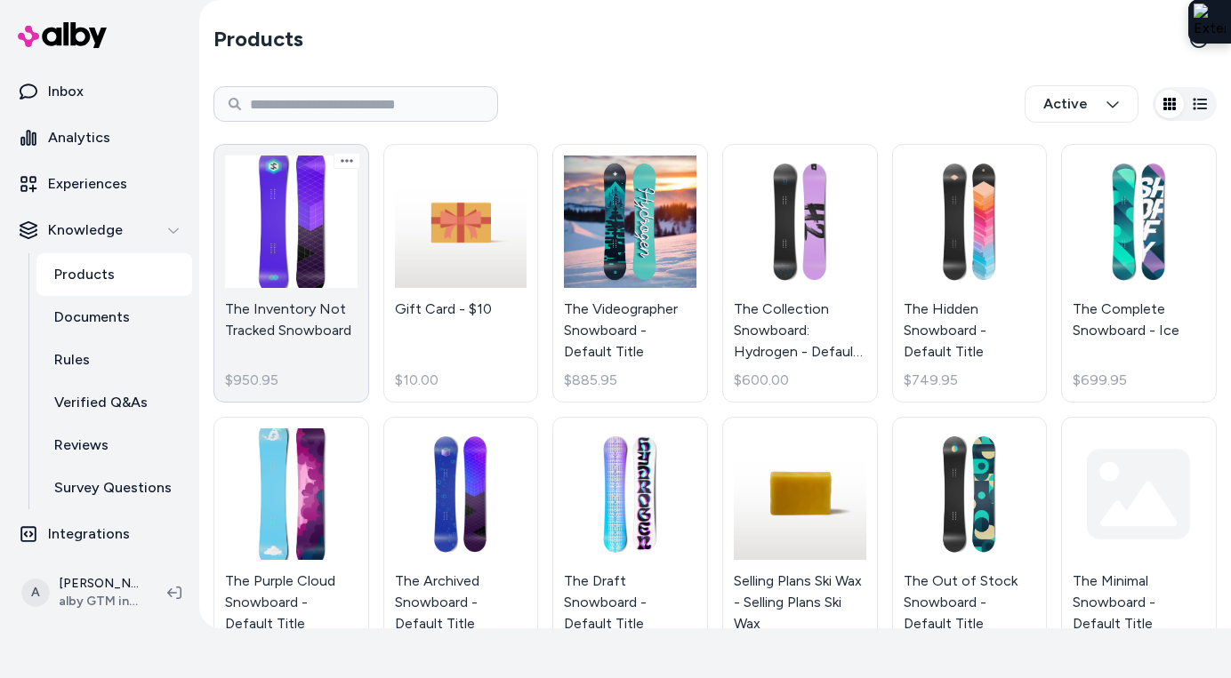
click at [314, 250] on link "The Inventory Not Tracked Snowboard $950.95" at bounding box center [291, 273] width 156 height 259
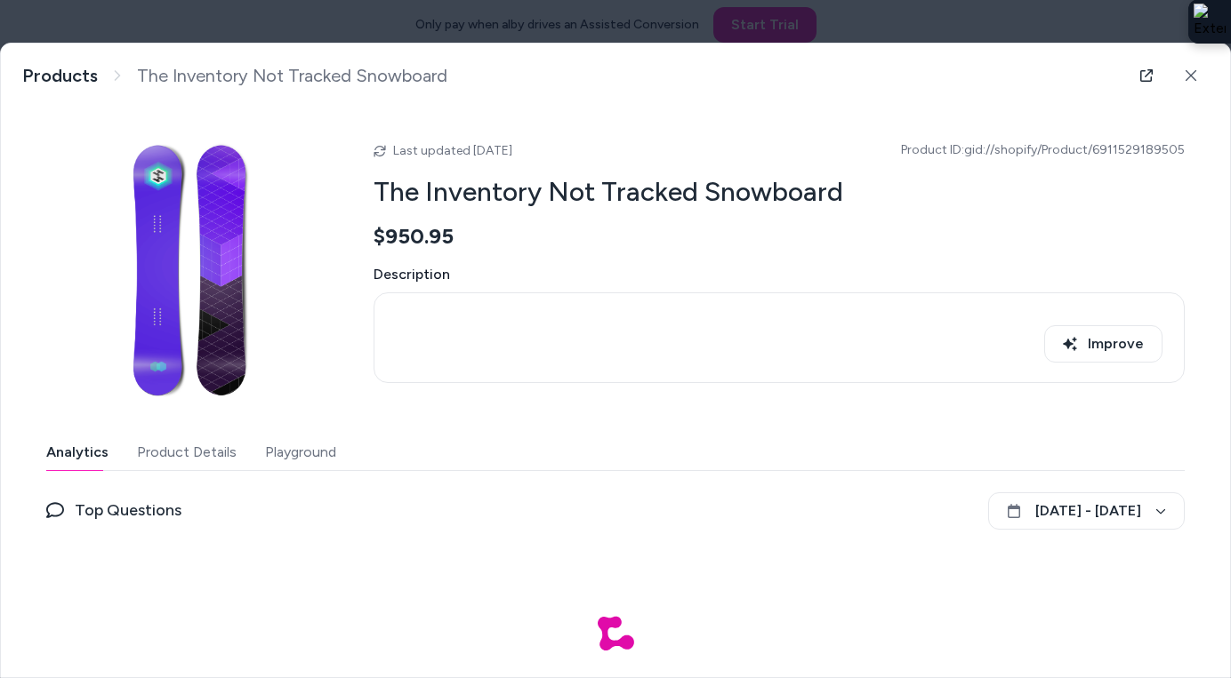
click at [297, 453] on button "Playground" at bounding box center [300, 453] width 71 height 36
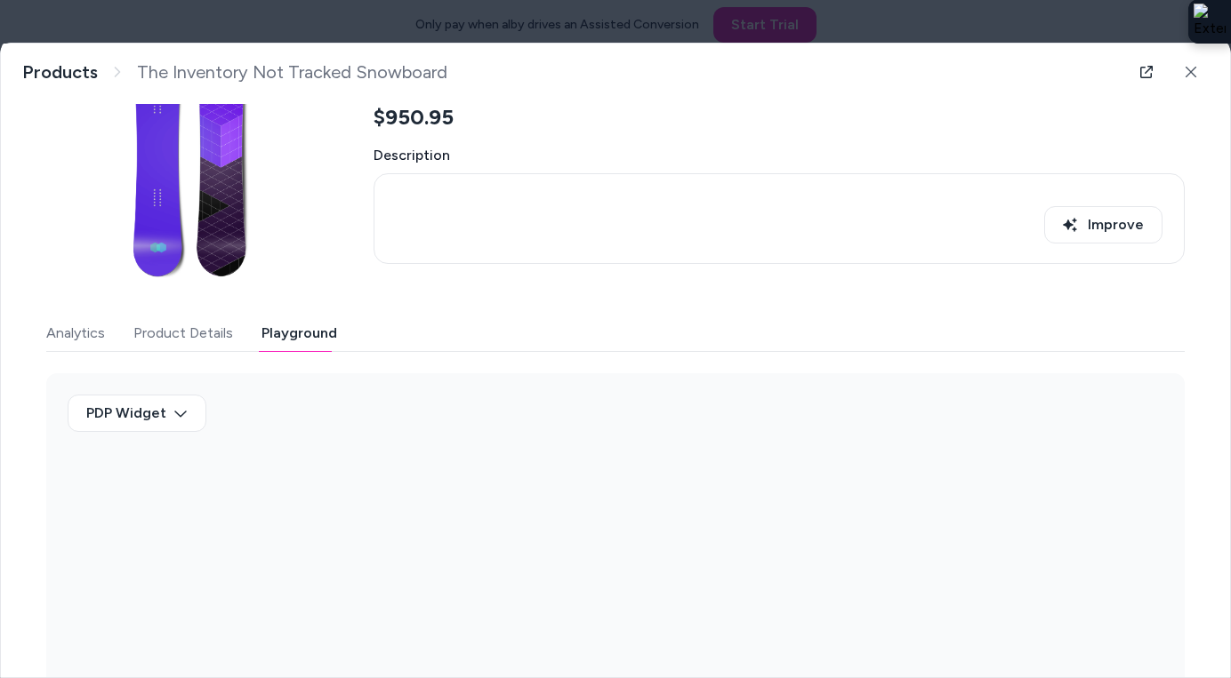
scroll to position [199, 0]
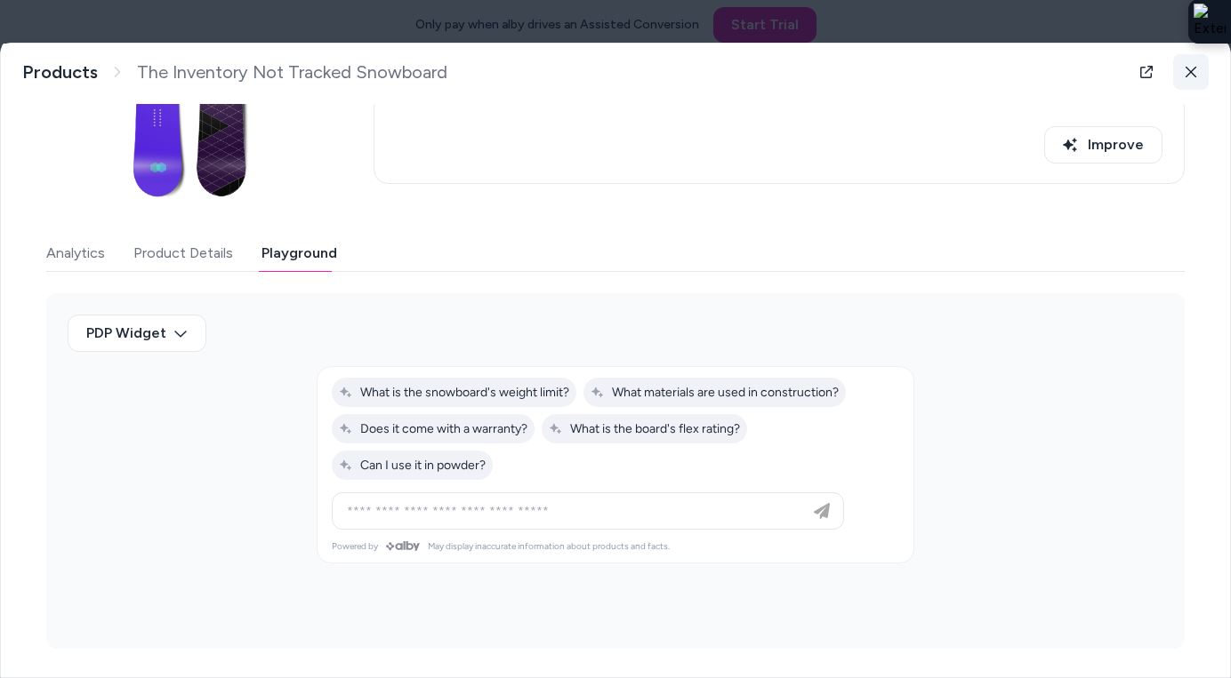
click at [1189, 75] on icon at bounding box center [1190, 72] width 12 height 12
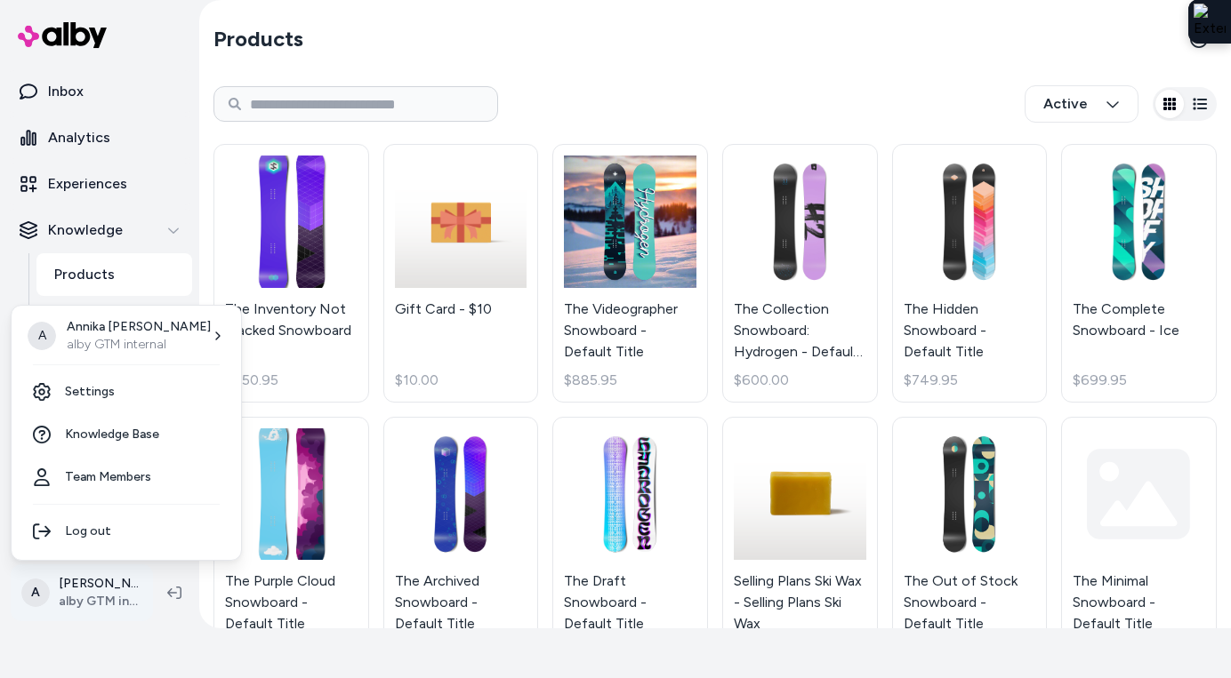
click at [106, 601] on html "Only pay when alby drives an Assisted Conversion Start Trial Home Agents Inbox …" at bounding box center [615, 289] width 1231 height 678
click at [105, 397] on link "Settings" at bounding box center [126, 392] width 215 height 43
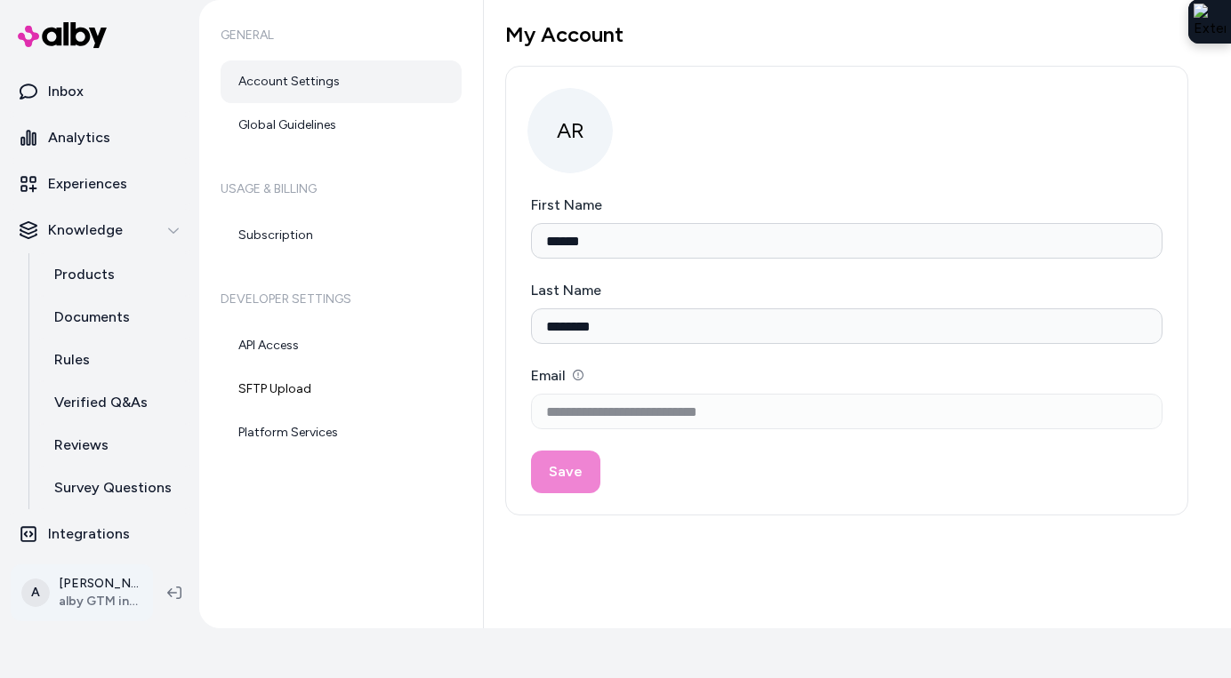
click at [122, 601] on html "**********" at bounding box center [615, 289] width 1231 height 678
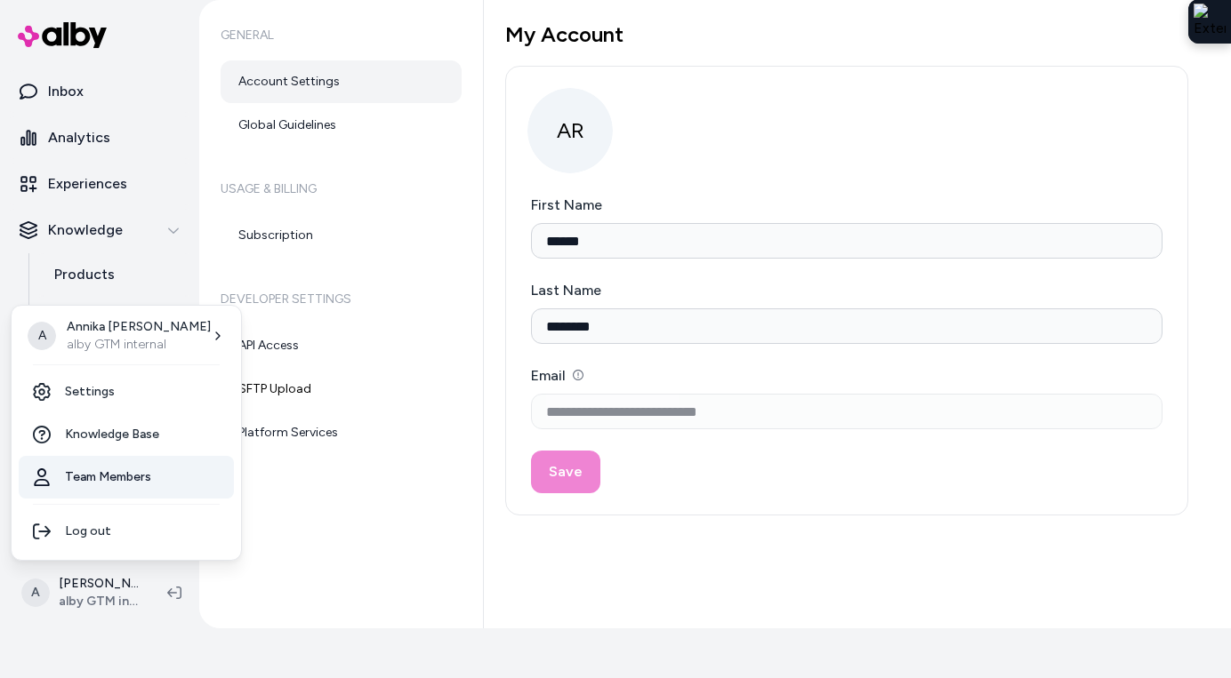
click at [120, 473] on link "Team Members" at bounding box center [126, 477] width 215 height 43
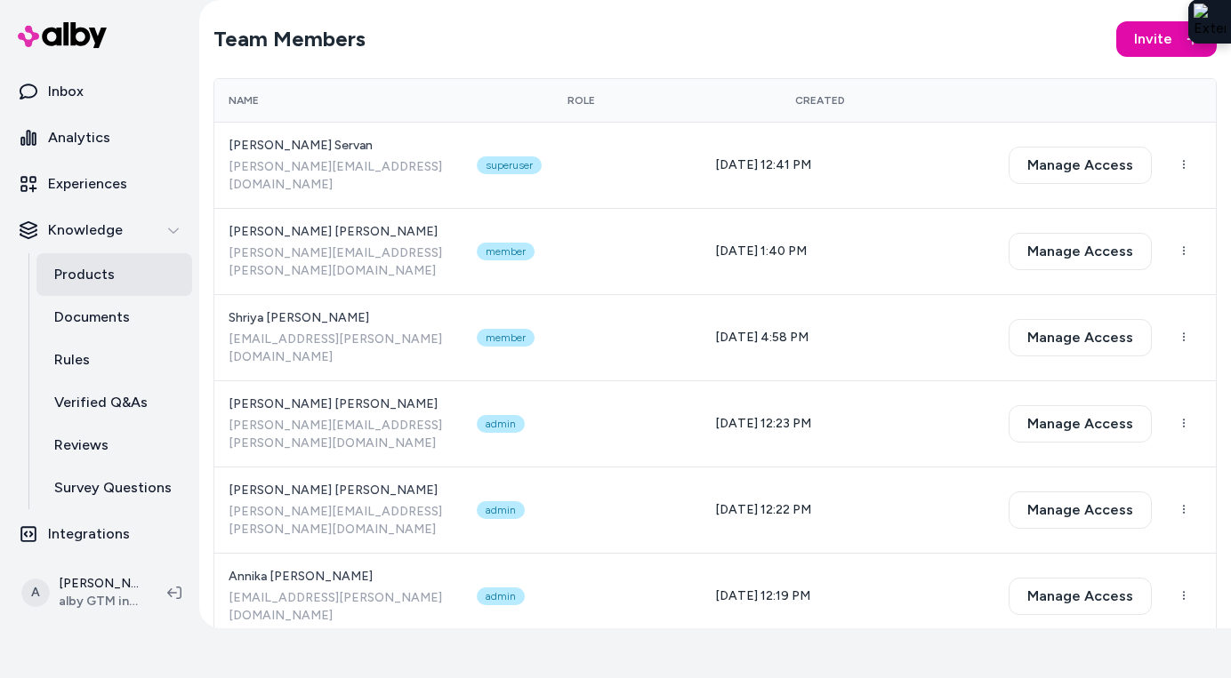
click at [128, 285] on link "Products" at bounding box center [114, 274] width 156 height 43
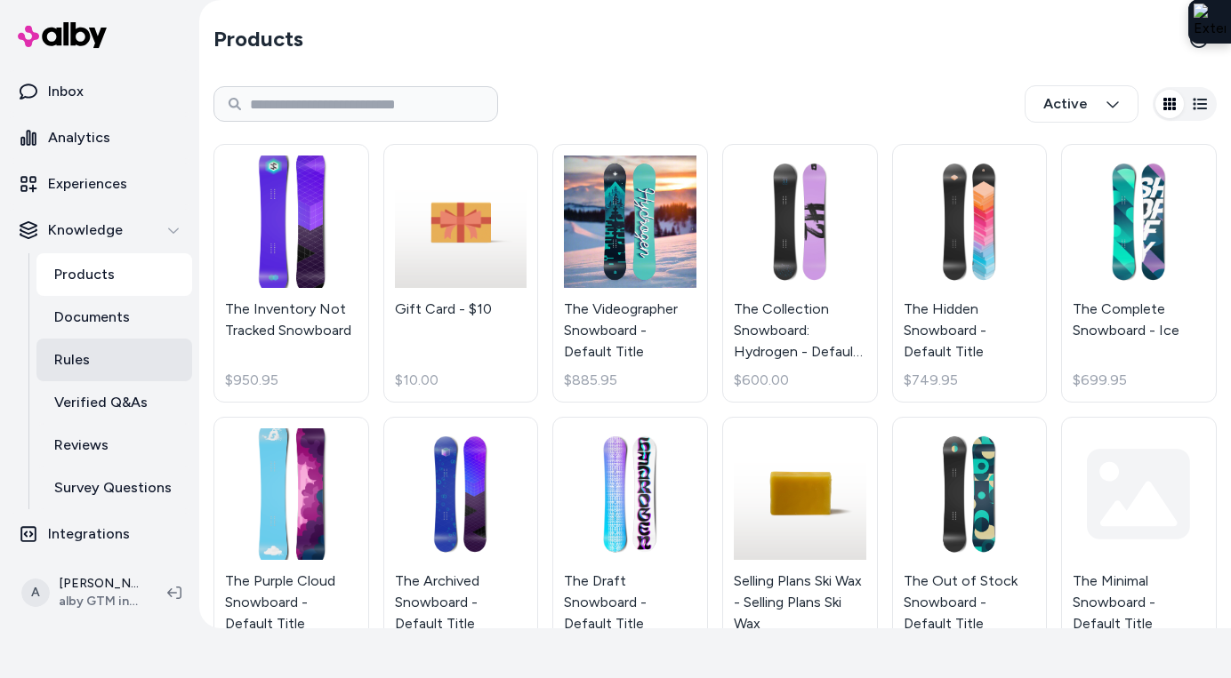
click at [91, 355] on link "Rules" at bounding box center [114, 360] width 156 height 43
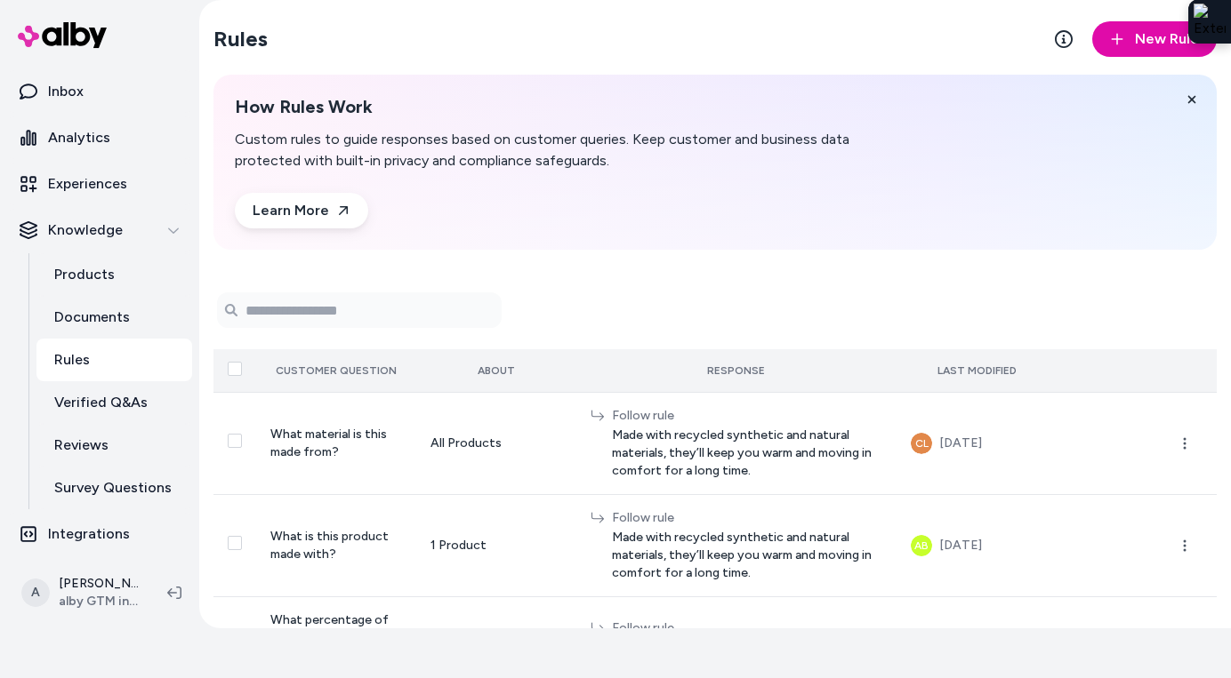
scroll to position [100, 0]
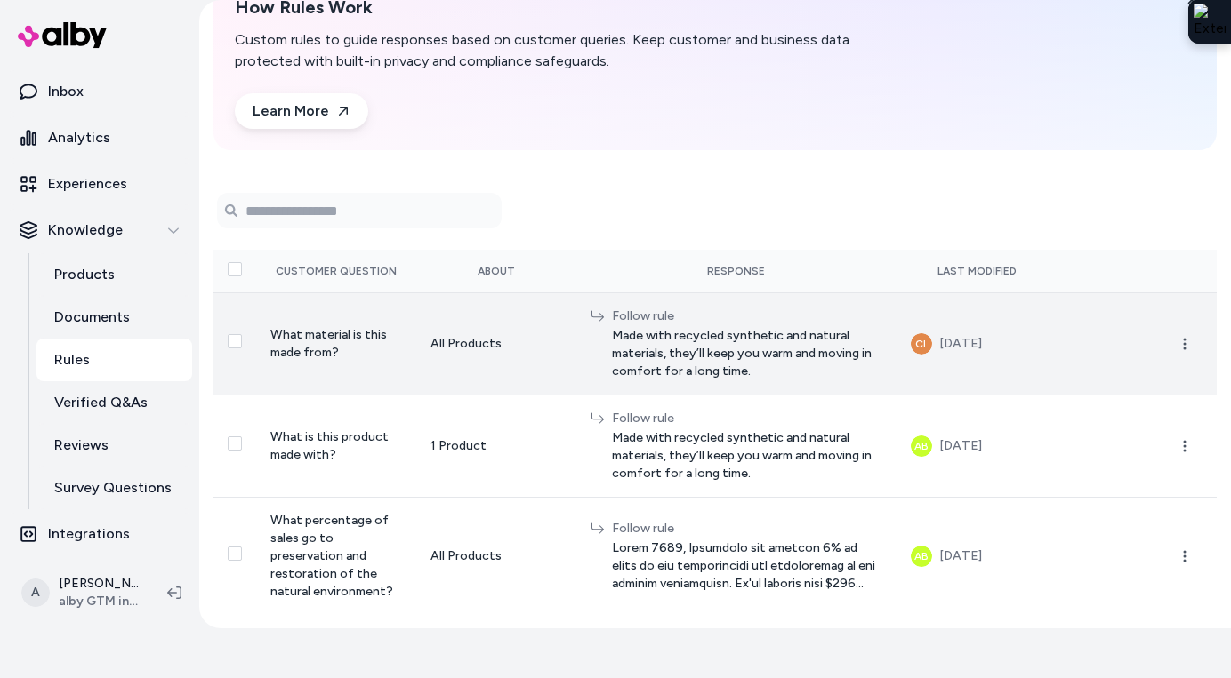
click at [504, 379] on td "All Products" at bounding box center [496, 344] width 160 height 102
click at [325, 343] on td "What material is this made from?" at bounding box center [336, 344] width 160 height 102
click at [237, 340] on button "Select row" at bounding box center [235, 341] width 14 height 14
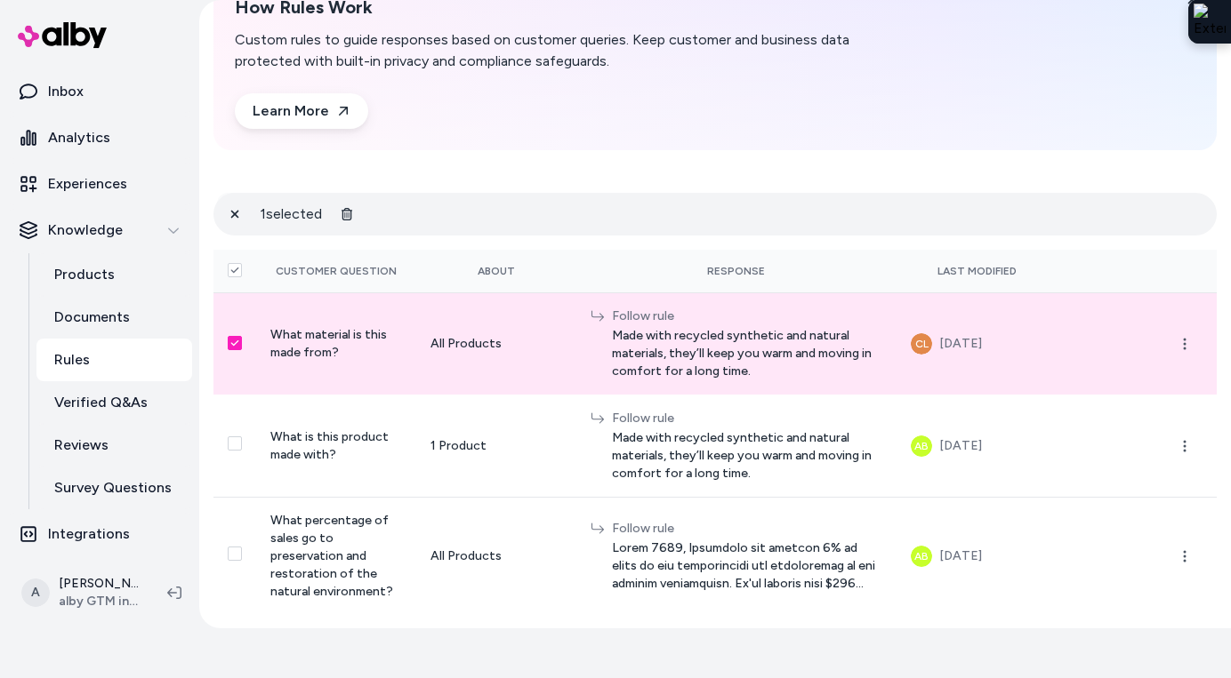
click at [237, 340] on button "Select row" at bounding box center [235, 343] width 14 height 14
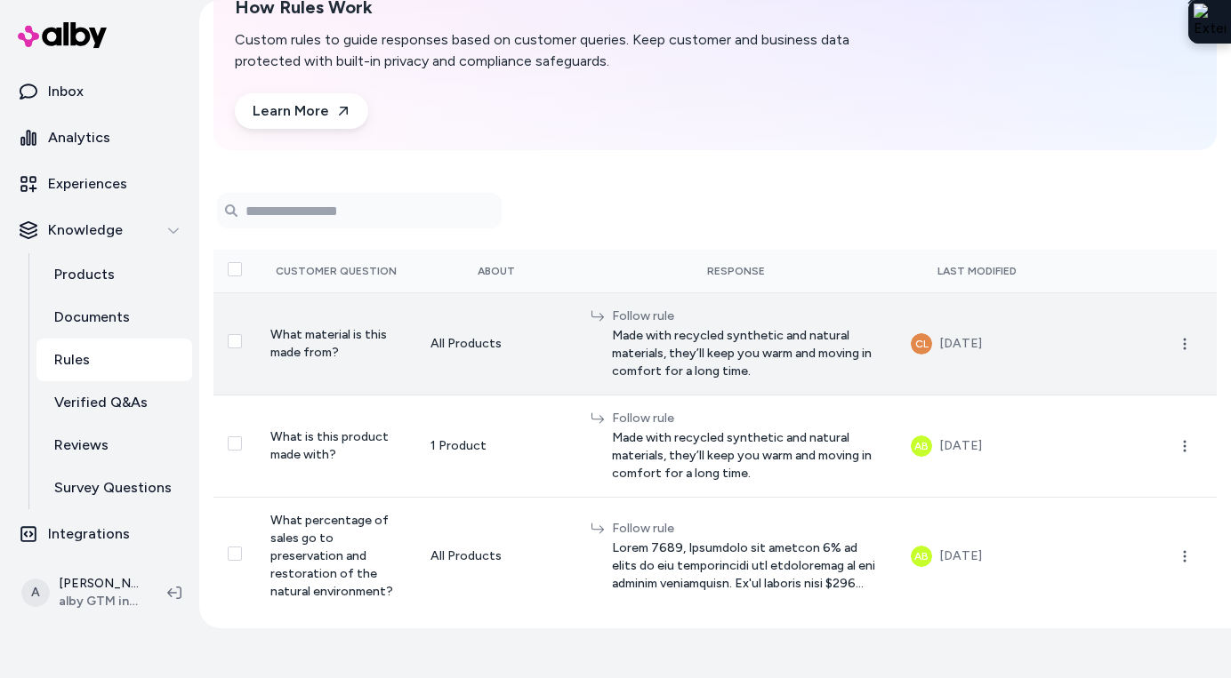
click at [683, 348] on span "Made with recycled synthetic and natural materials, they’ll keep you warm and m…" at bounding box center [747, 353] width 271 height 53
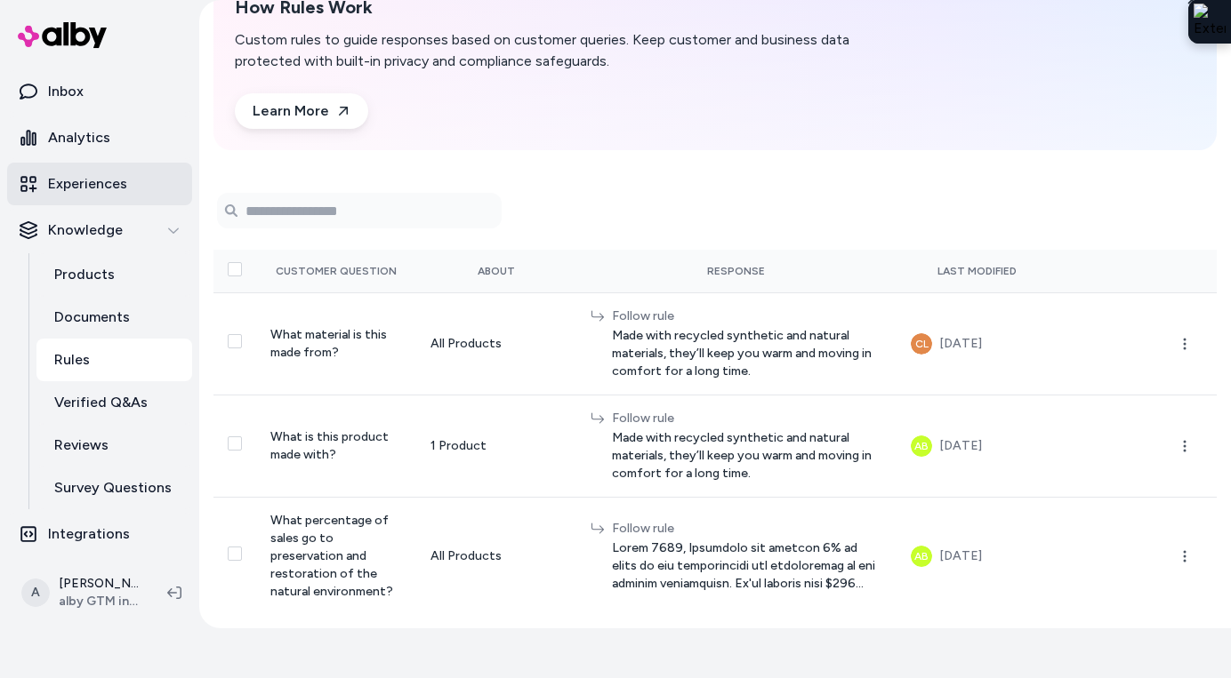
click at [116, 191] on p "Experiences" at bounding box center [87, 183] width 79 height 21
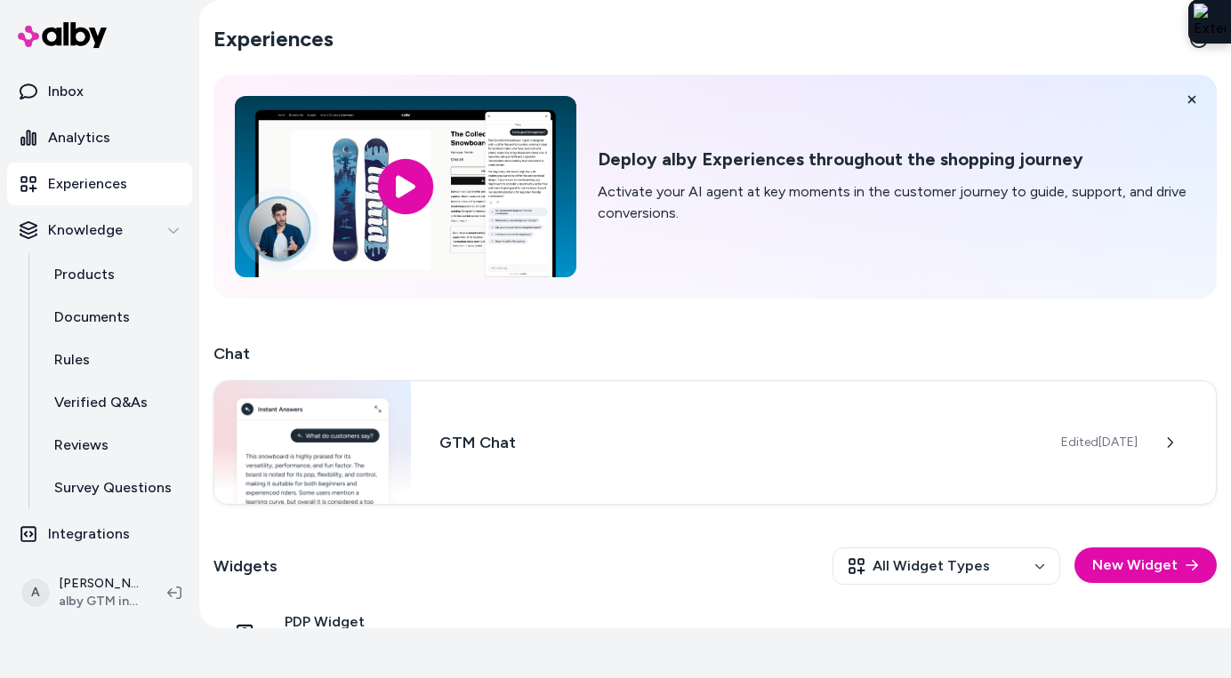
scroll to position [92, 0]
click at [99, 348] on link "Rules" at bounding box center [114, 358] width 156 height 43
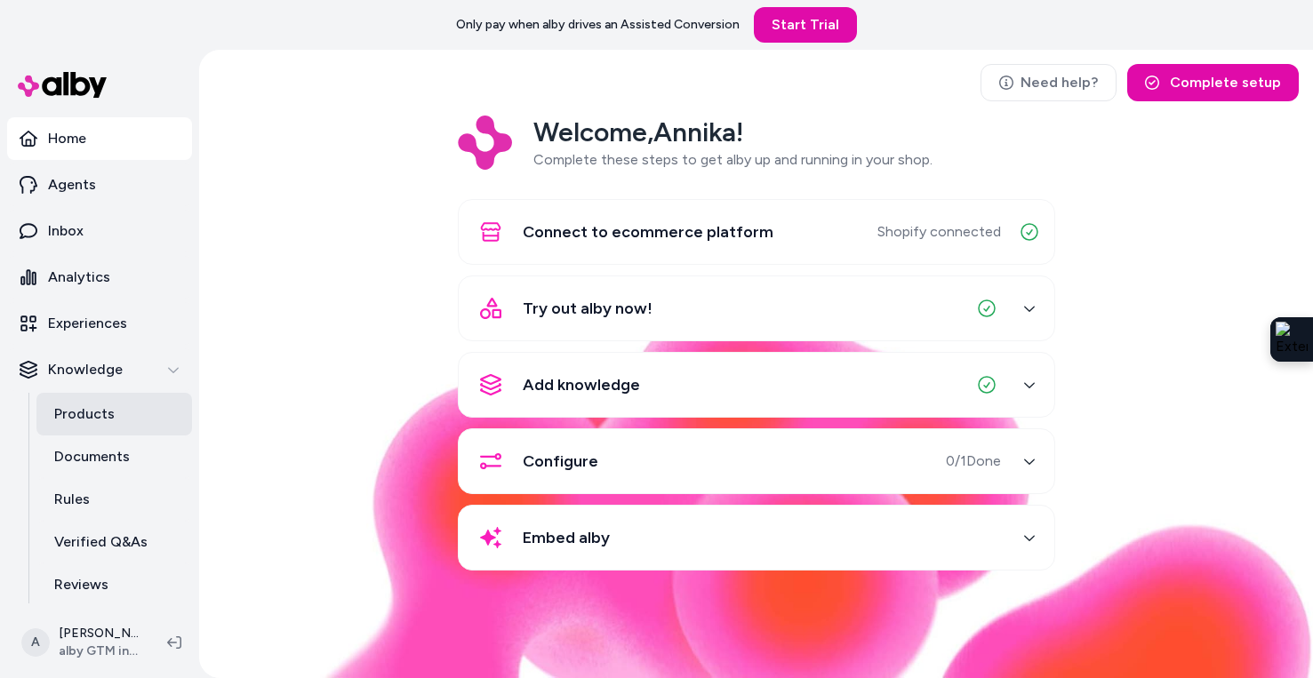
click at [101, 407] on p "Products" at bounding box center [84, 414] width 60 height 21
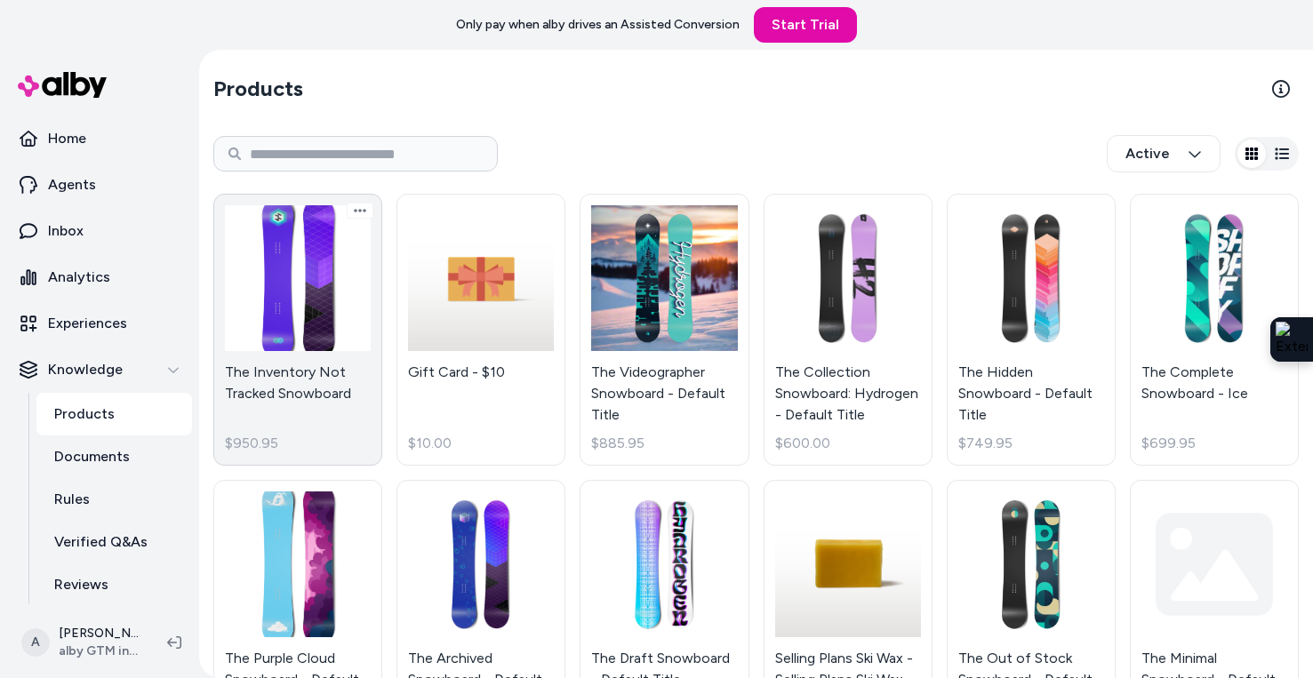
click at [275, 359] on link "The Inventory Not Tracked Snowboard $950.95" at bounding box center [297, 330] width 169 height 272
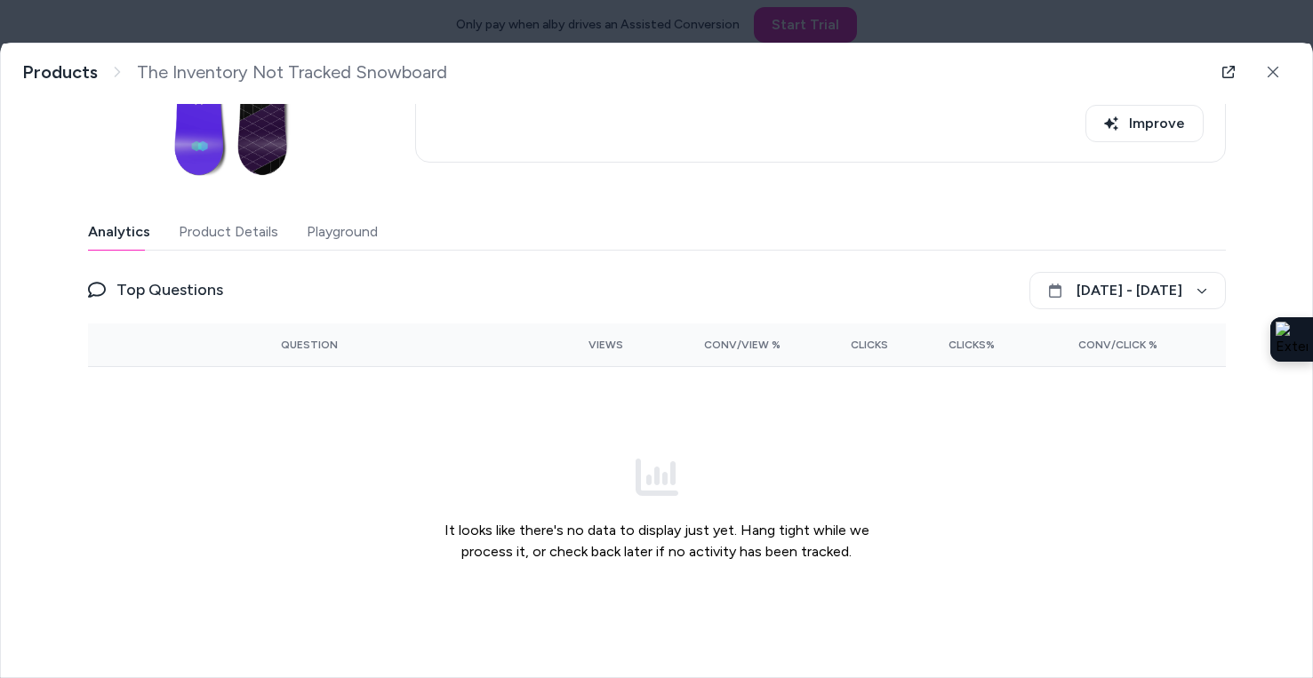
scroll to position [222, 0]
click at [1272, 76] on icon at bounding box center [1273, 72] width 12 height 12
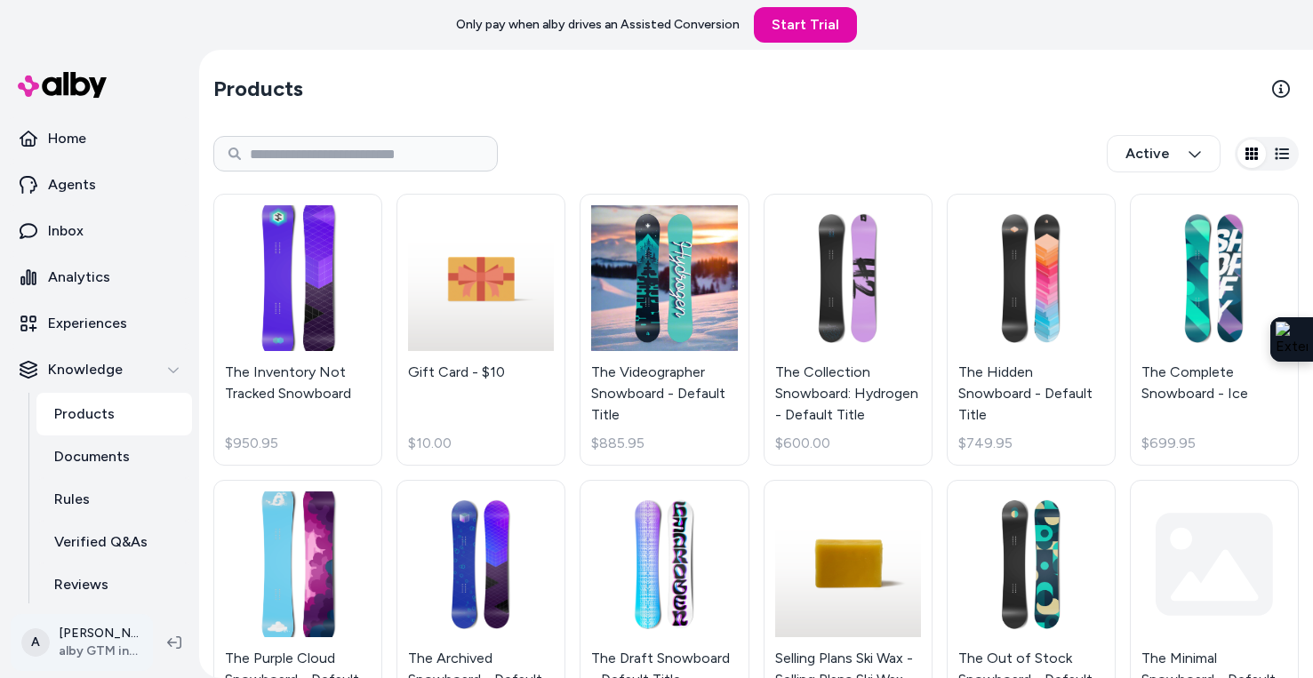
click at [116, 636] on html "Only pay when alby drives an Assisted Conversion Start Trial Home Agents Inbox …" at bounding box center [656, 339] width 1313 height 678
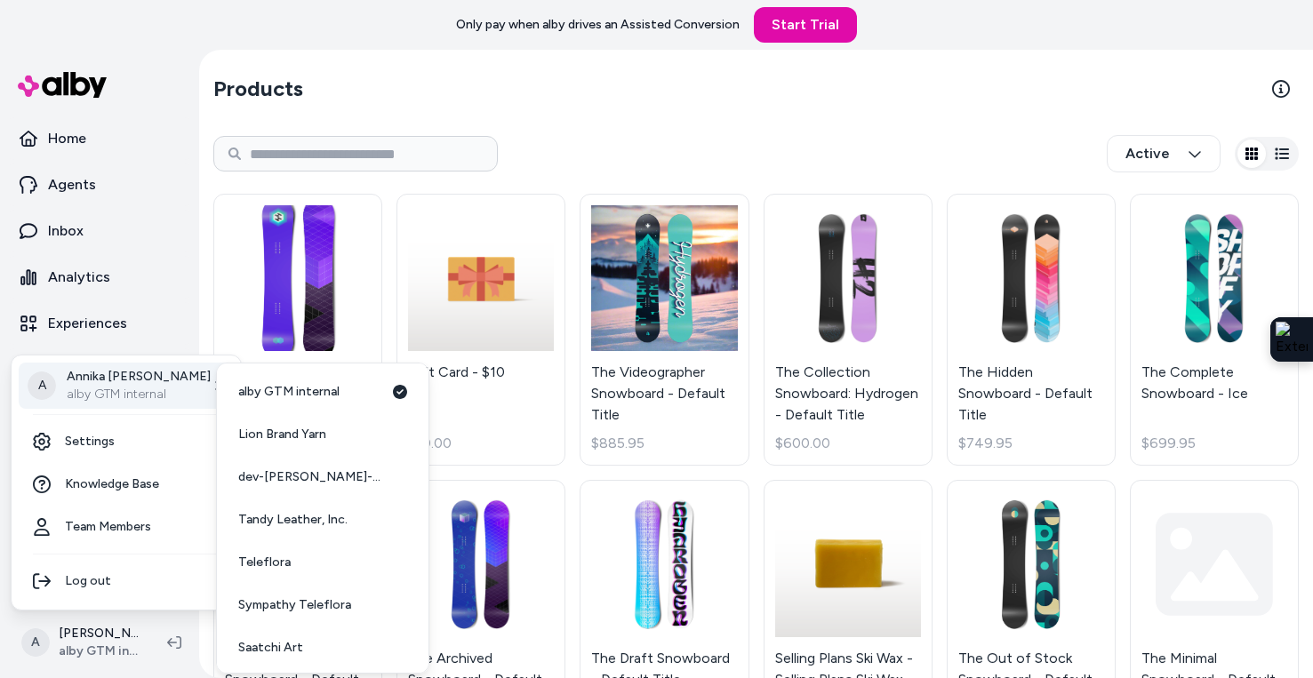
click at [148, 389] on p "alby GTM internal" at bounding box center [139, 395] width 144 height 18
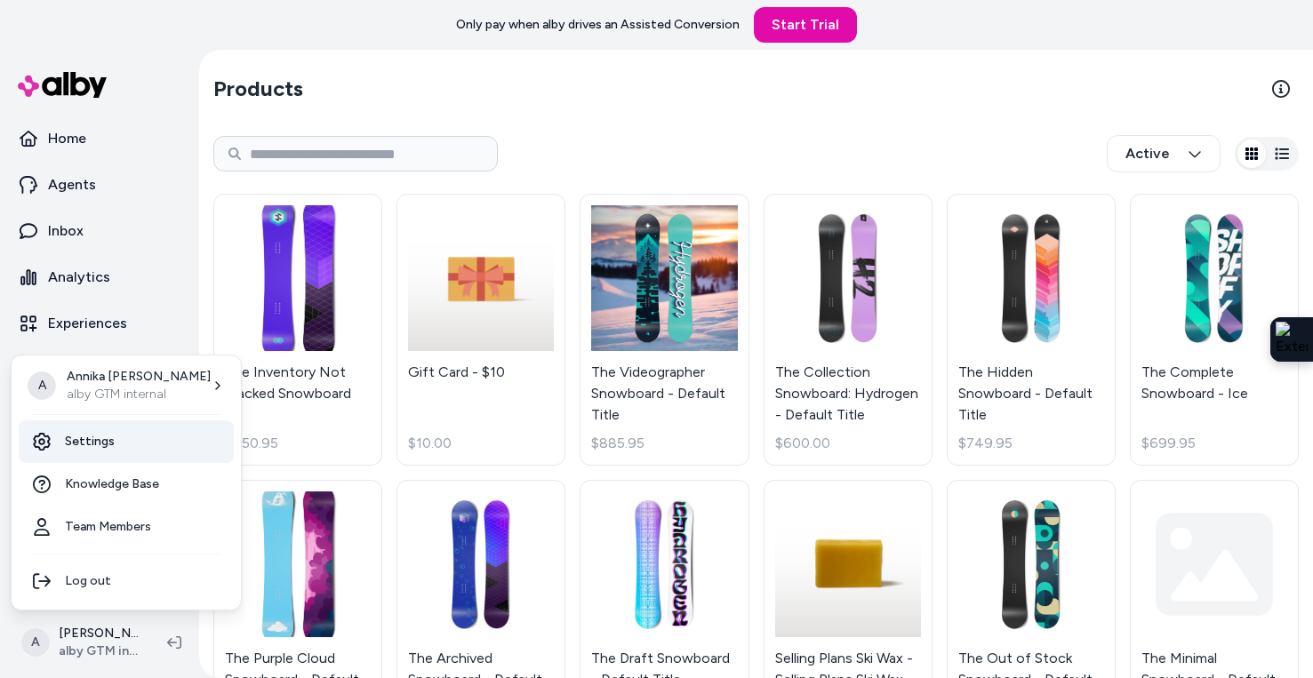
click at [143, 452] on link "Settings" at bounding box center [126, 442] width 215 height 43
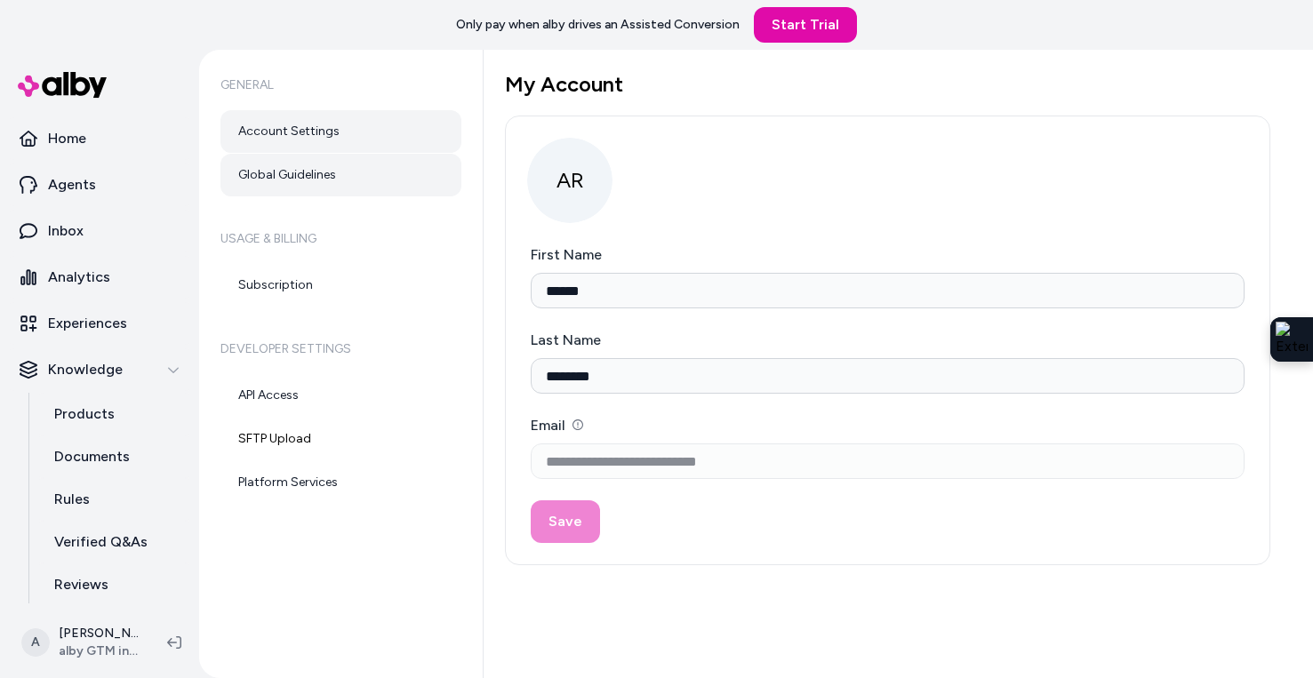
click at [328, 172] on link "Global Guidelines" at bounding box center [341, 175] width 241 height 43
